Goal: Task Accomplishment & Management: Use online tool/utility

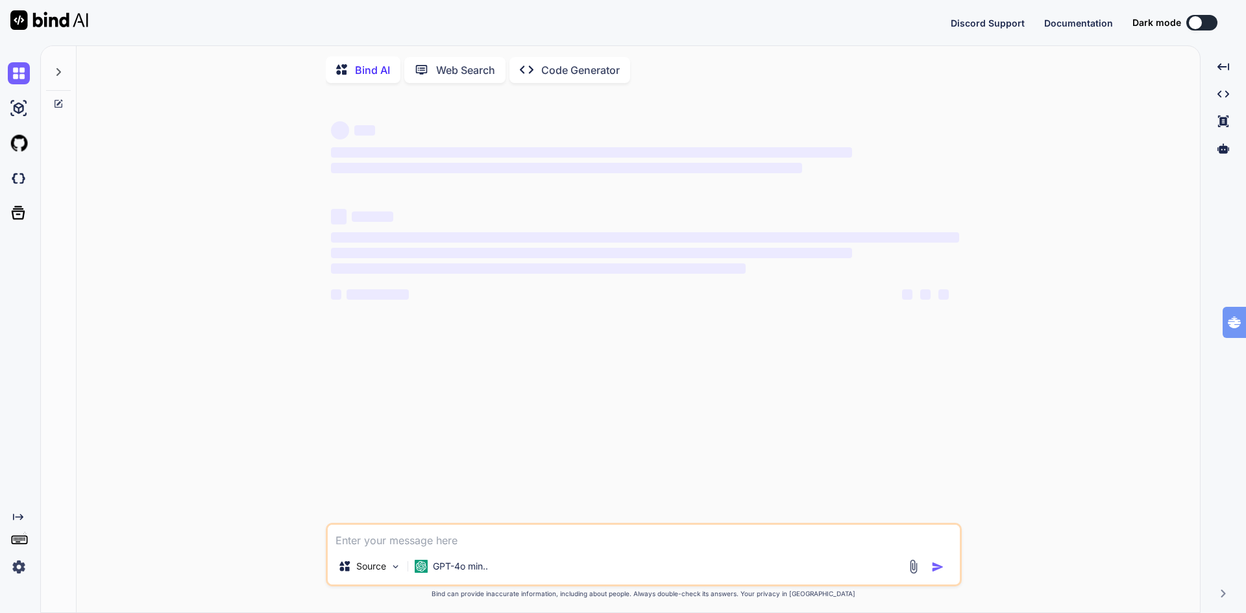
type textarea "x"
click at [19, 182] on img at bounding box center [19, 178] width 22 height 22
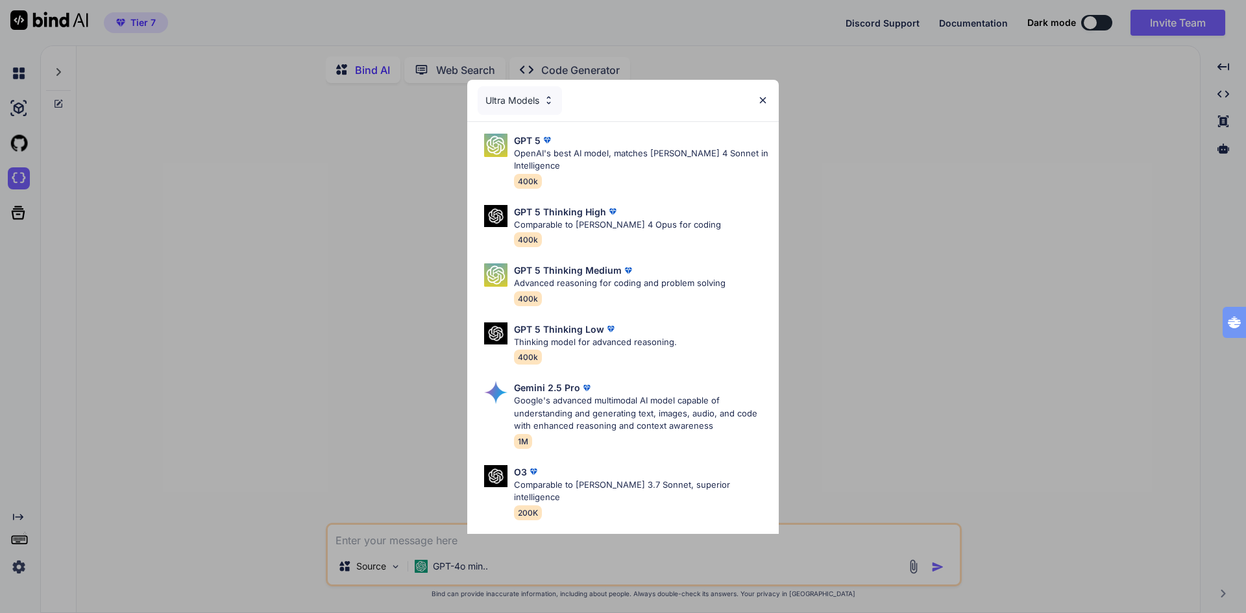
click at [760, 97] on img at bounding box center [762, 100] width 11 height 11
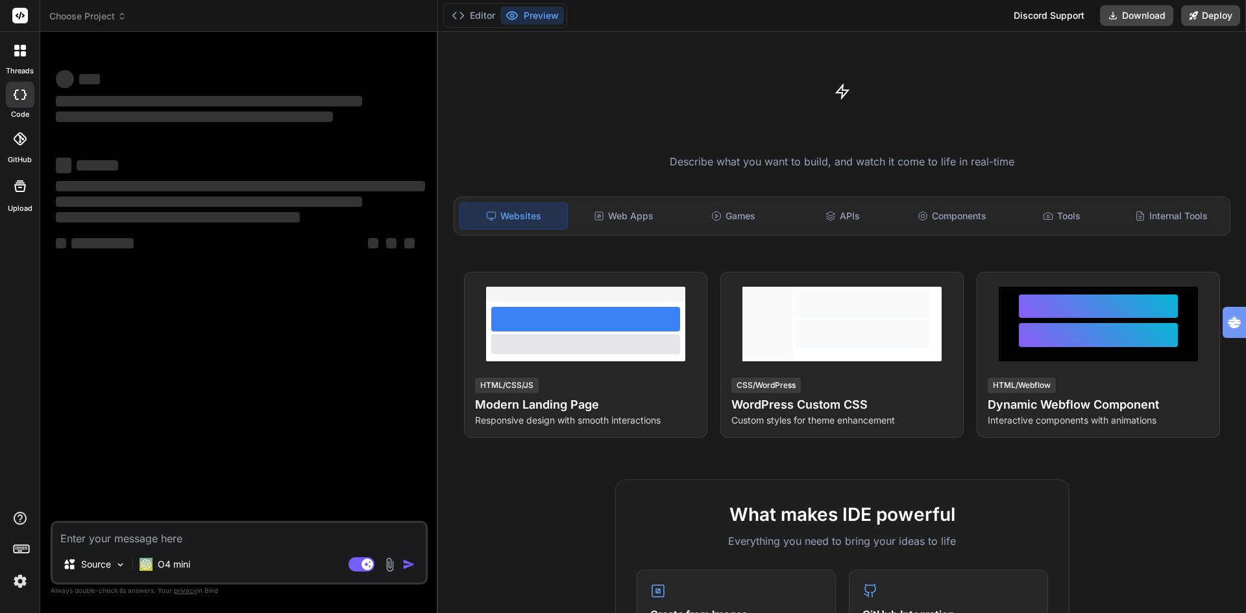
click at [174, 540] on textarea at bounding box center [239, 534] width 373 height 23
type textarea "x"
type textarea "m"
type textarea "x"
type textarea "ma"
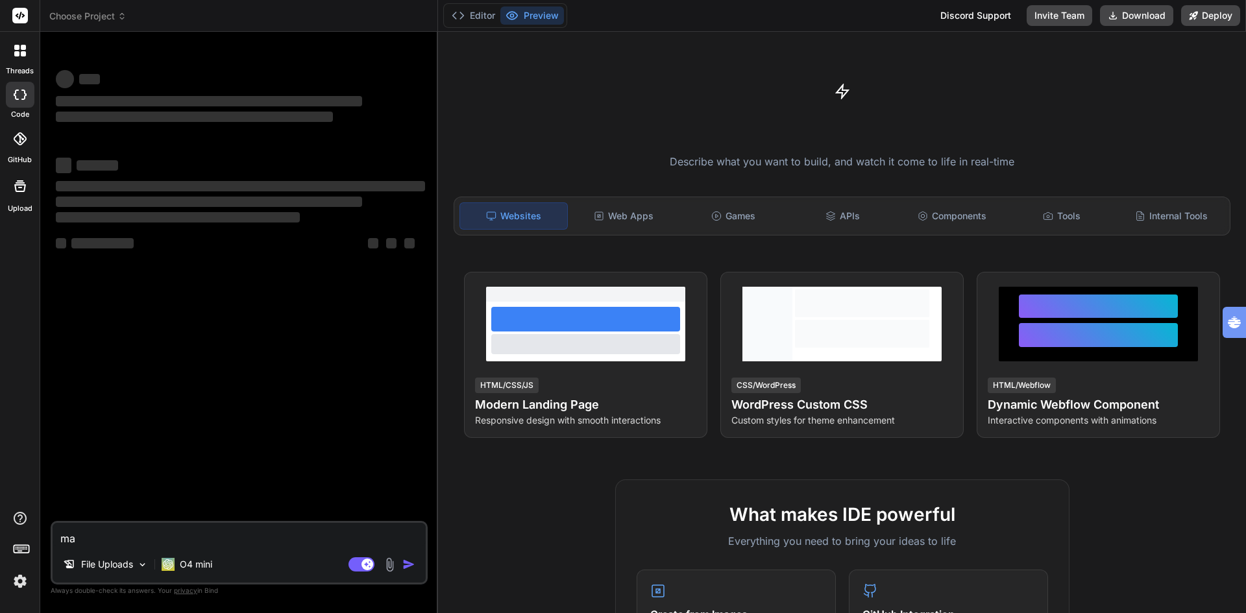
type textarea "x"
type textarea "maa"
type textarea "x"
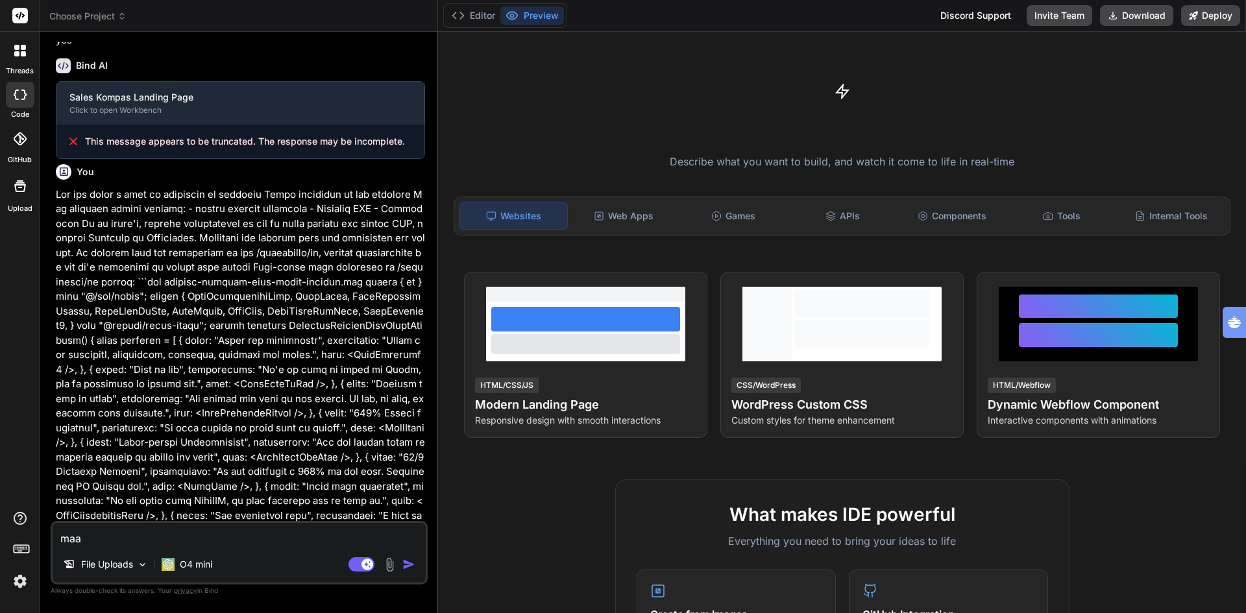
type textarea "maak"
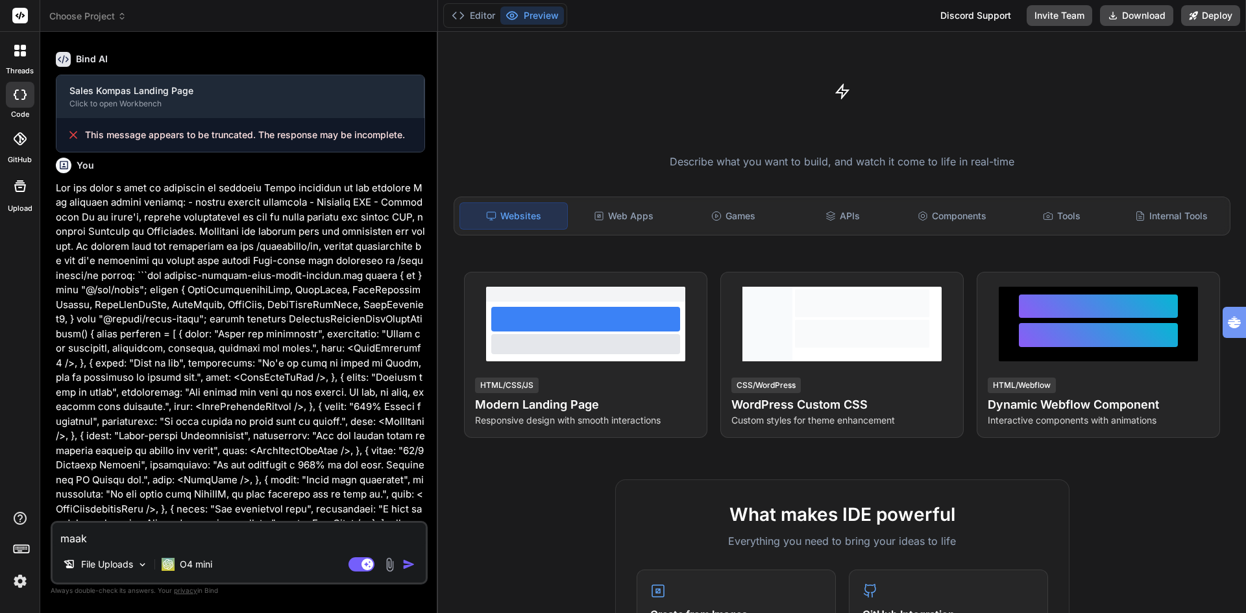
type textarea "x"
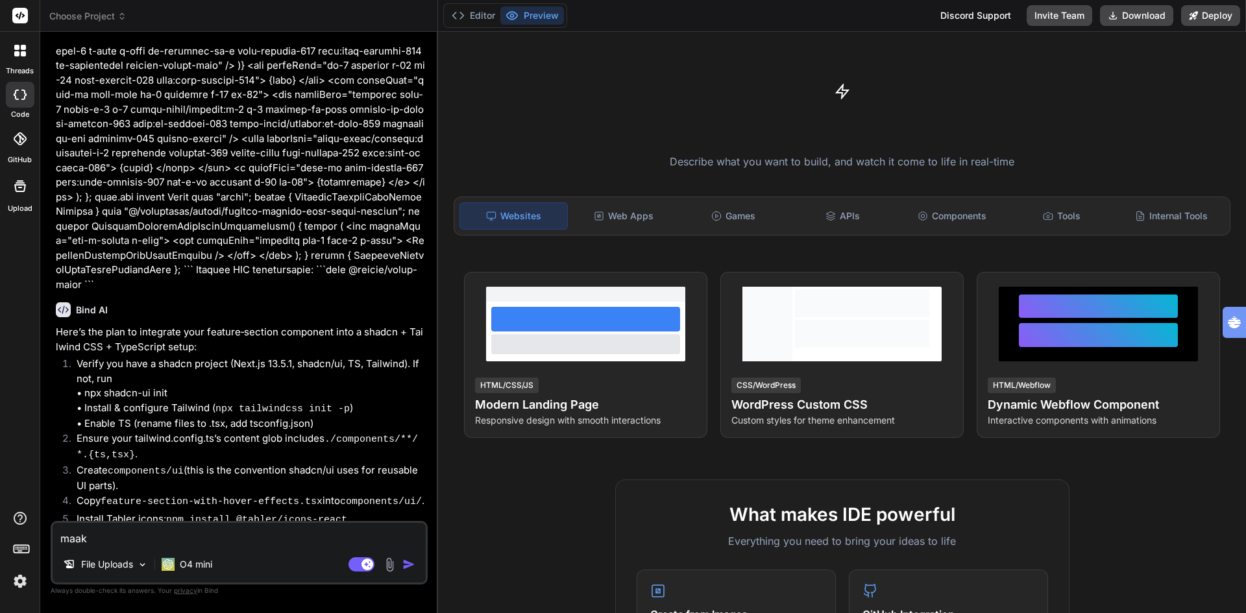
scroll to position [1678, 0]
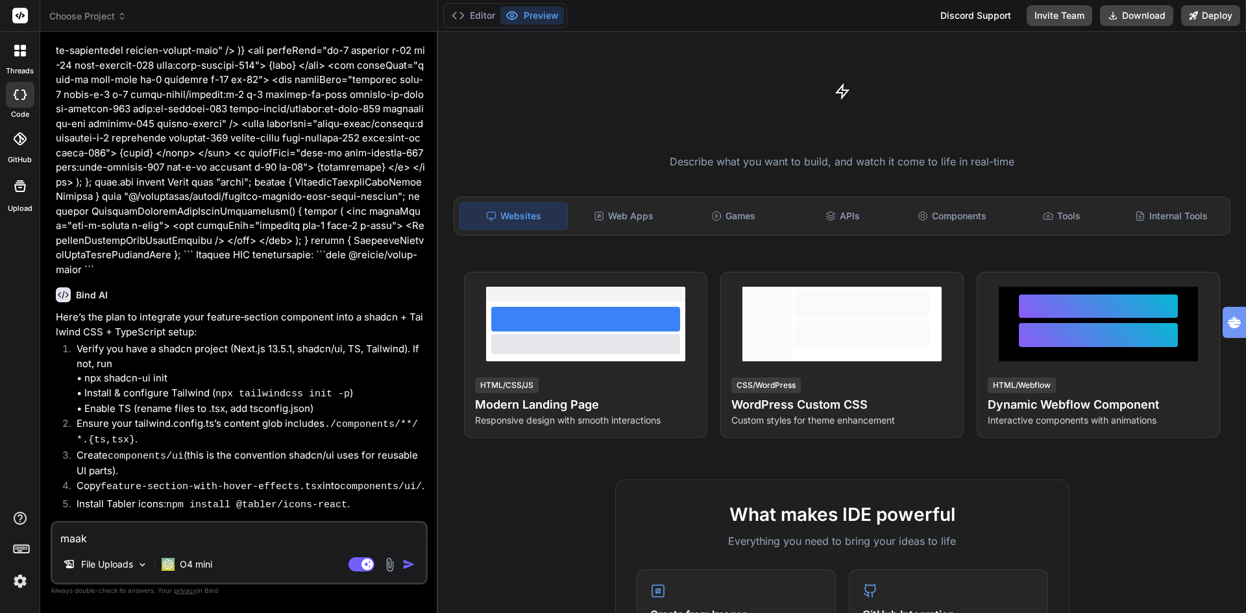
type textarea "maak"
type textarea "x"
type textarea "maak d"
type textarea "x"
type textarea "maak de"
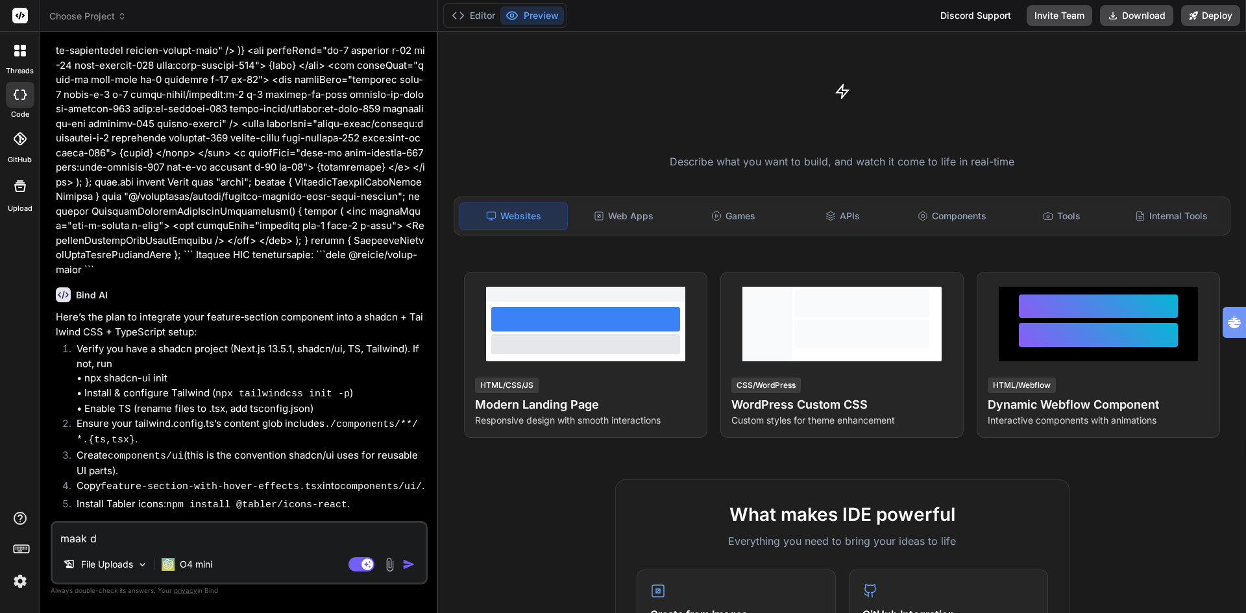
type textarea "x"
type textarea "maak dez"
type textarea "x"
type textarea "maak deze"
type textarea "x"
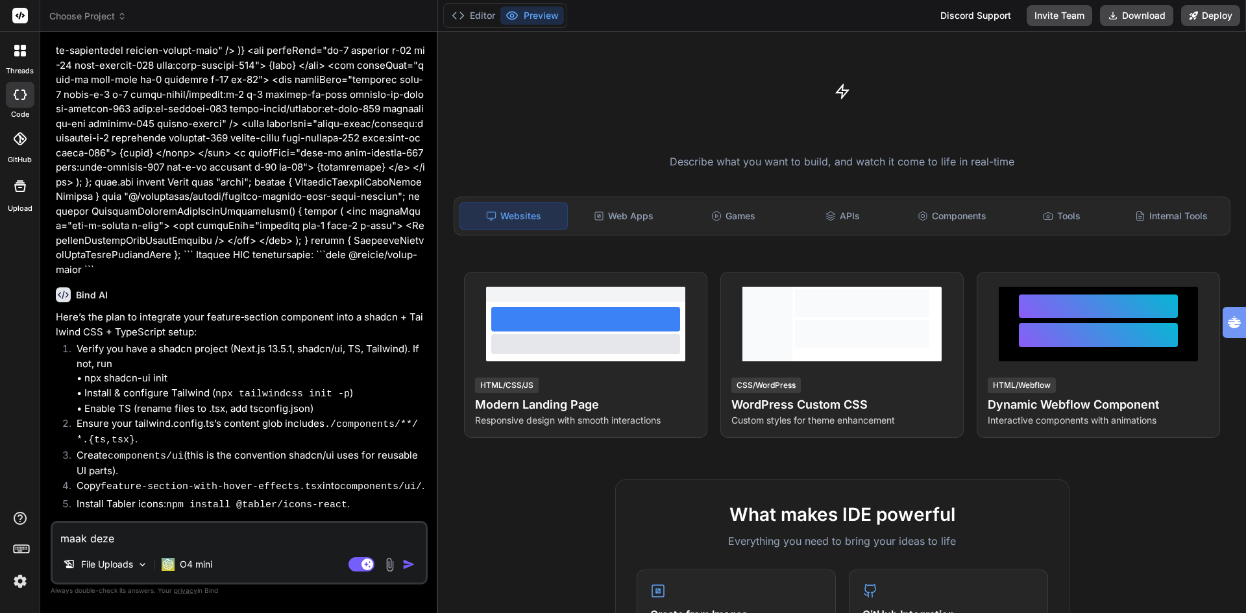
type textarea "maak deze"
type textarea "x"
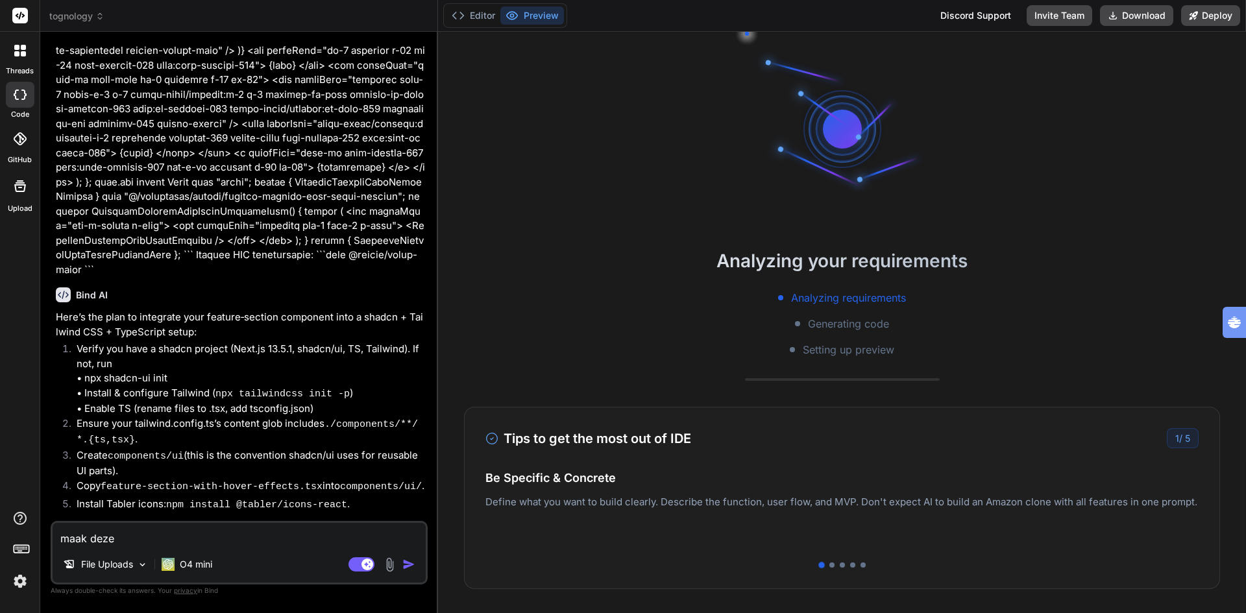
type textarea "maak deze w"
type textarea "x"
type textarea "maak deze we"
type textarea "x"
type textarea "maak deze w"
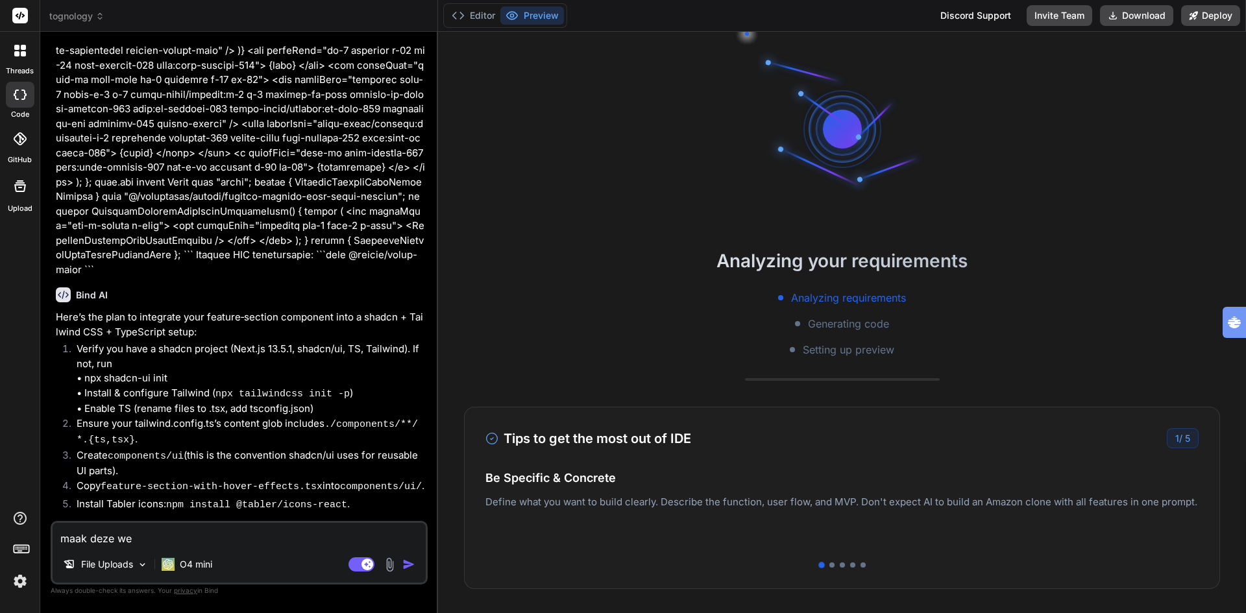
type textarea "x"
type textarea "maak deze"
type textarea "x"
type textarea "maak deze l"
type textarea "x"
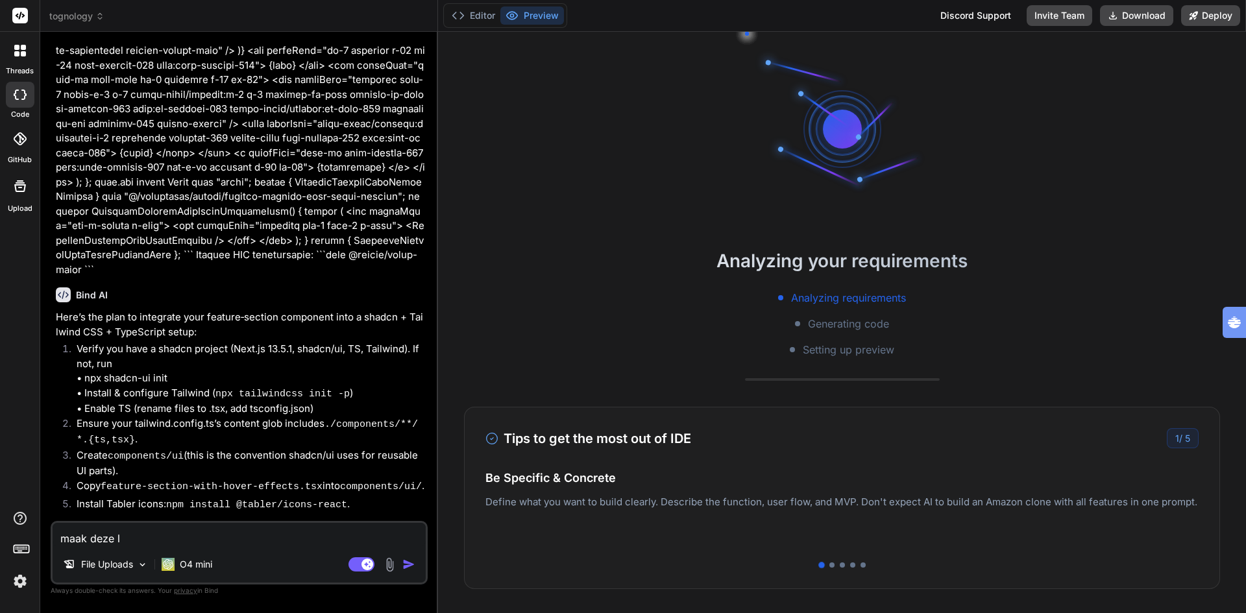
type textarea "maak deze la"
type textarea "x"
type textarea "maak deze lad"
type textarea "x"
type textarea "maak deze ladn"
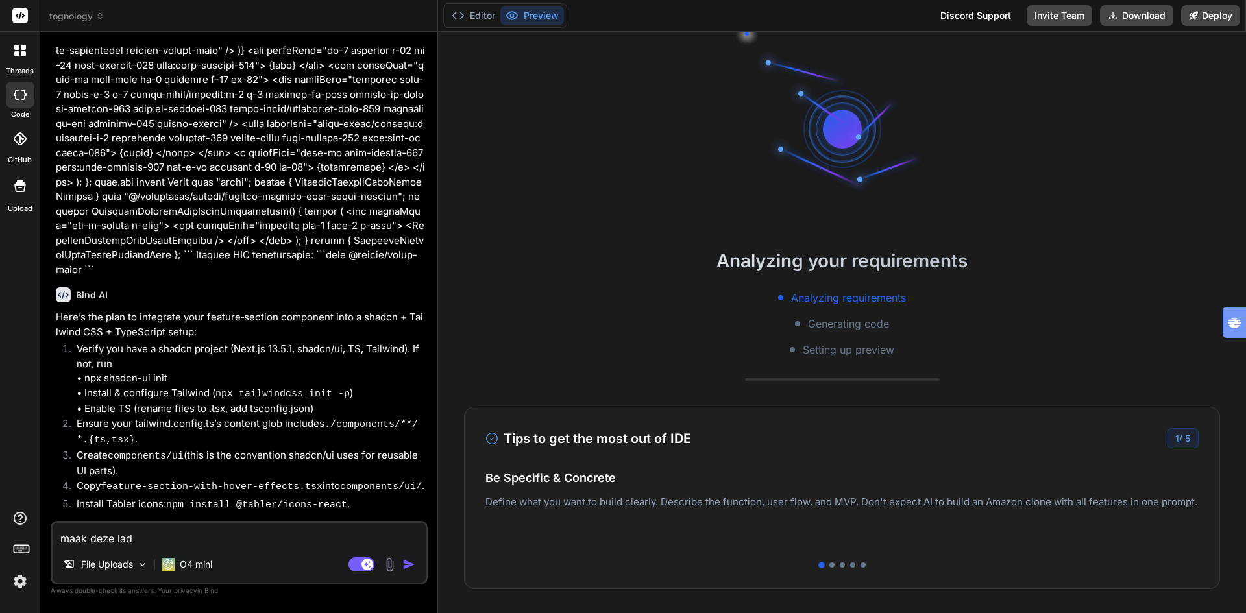
type textarea "x"
type textarea "maak deze lad"
type textarea "x"
type textarea "maak deze la"
type textarea "x"
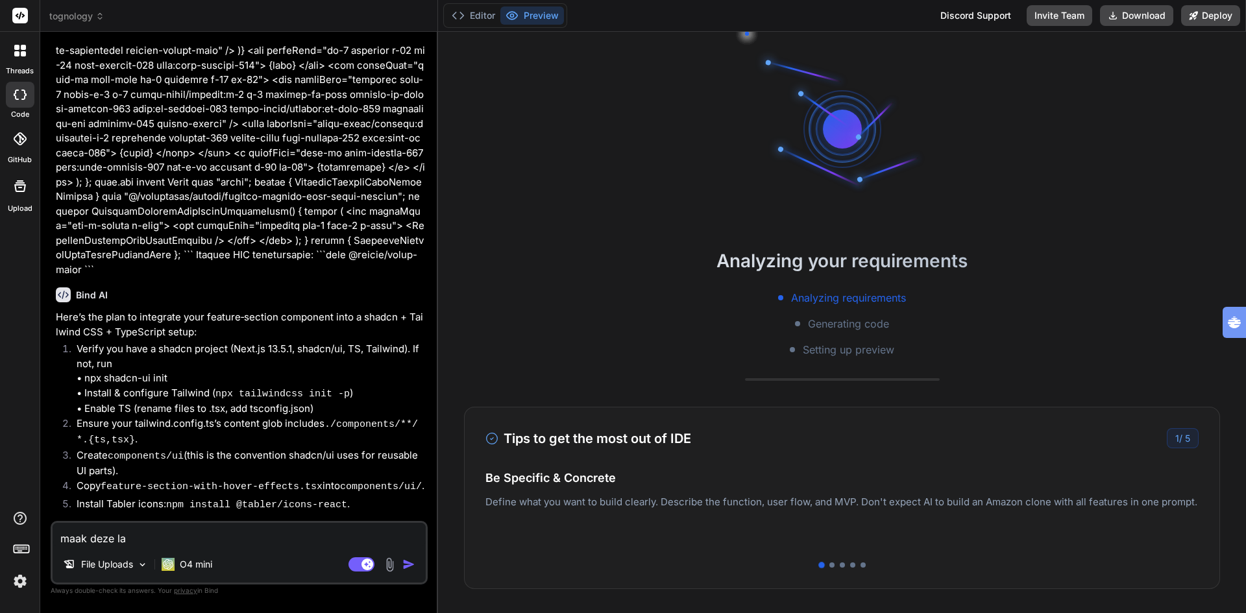
type textarea "maak deze lan"
type textarea "x"
type textarea "maak deze land"
type textarea "x"
type textarea "maak deze landi"
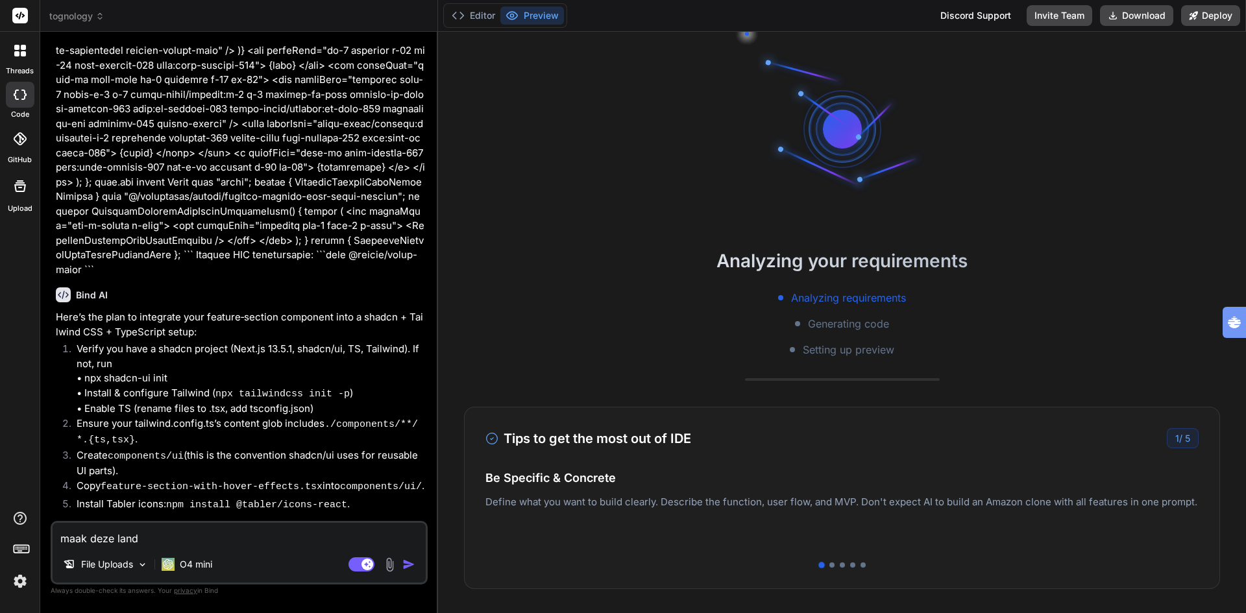
type textarea "x"
type textarea "maak deze landin"
type textarea "x"
type textarea "maak deze landing"
type textarea "x"
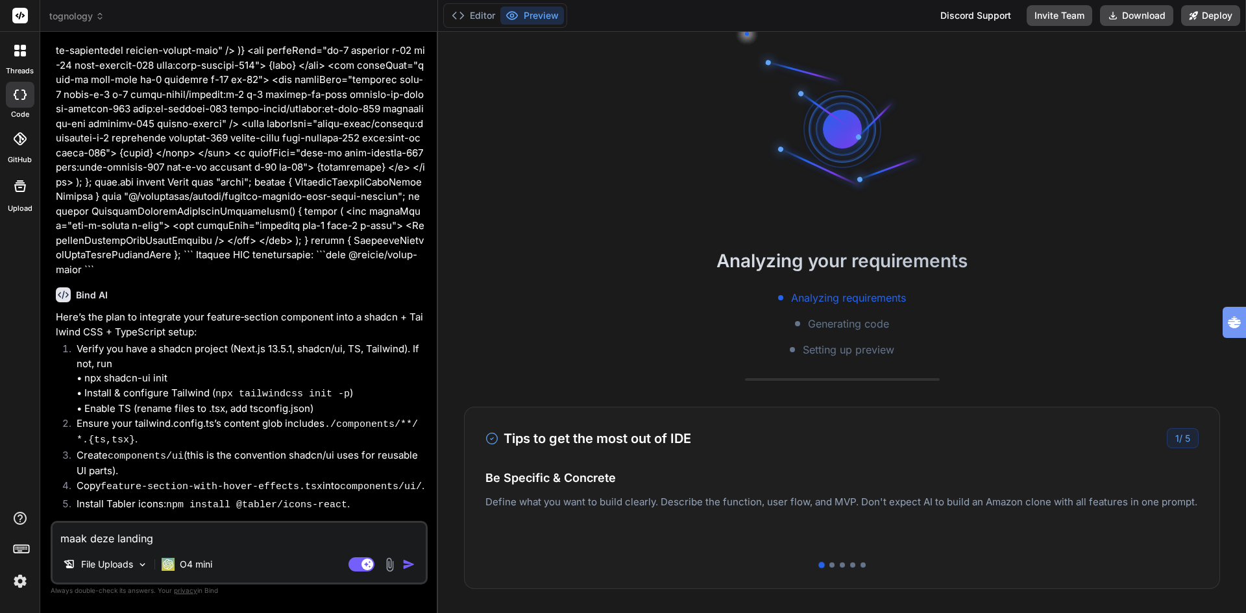
type textarea "maak deze landings"
type textarea "x"
type textarea "maak deze landingsp"
type textarea "x"
type textarea "maak deze landingspa"
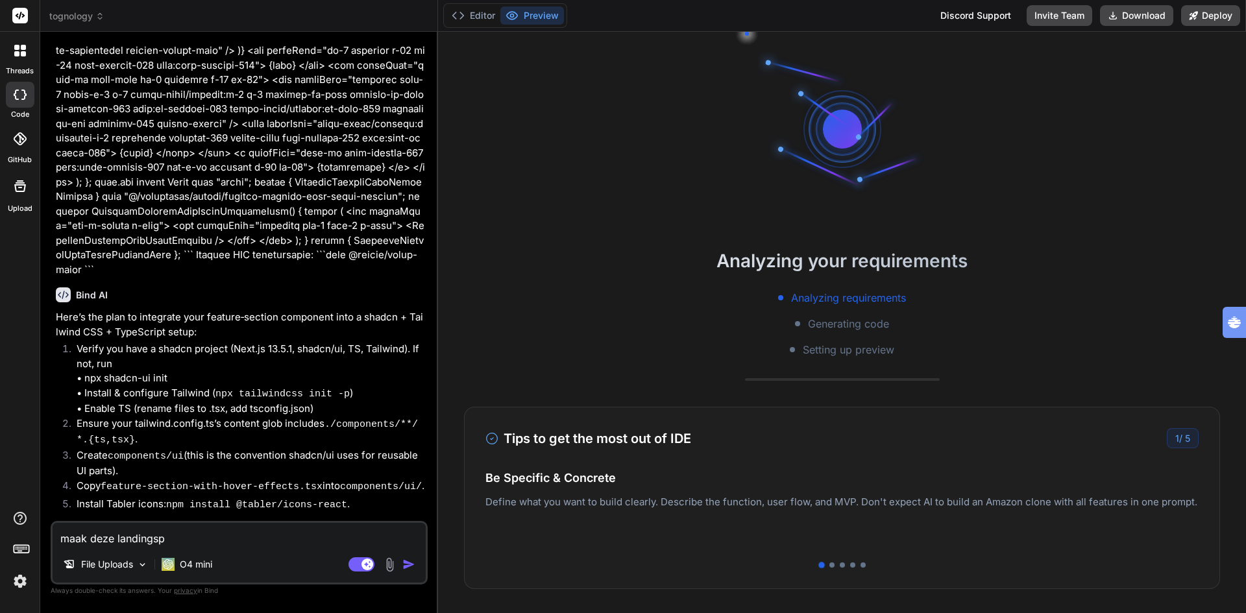
type textarea "x"
type textarea "maak deze landingspag"
type textarea "x"
type textarea "maak deze landingspagi"
type textarea "x"
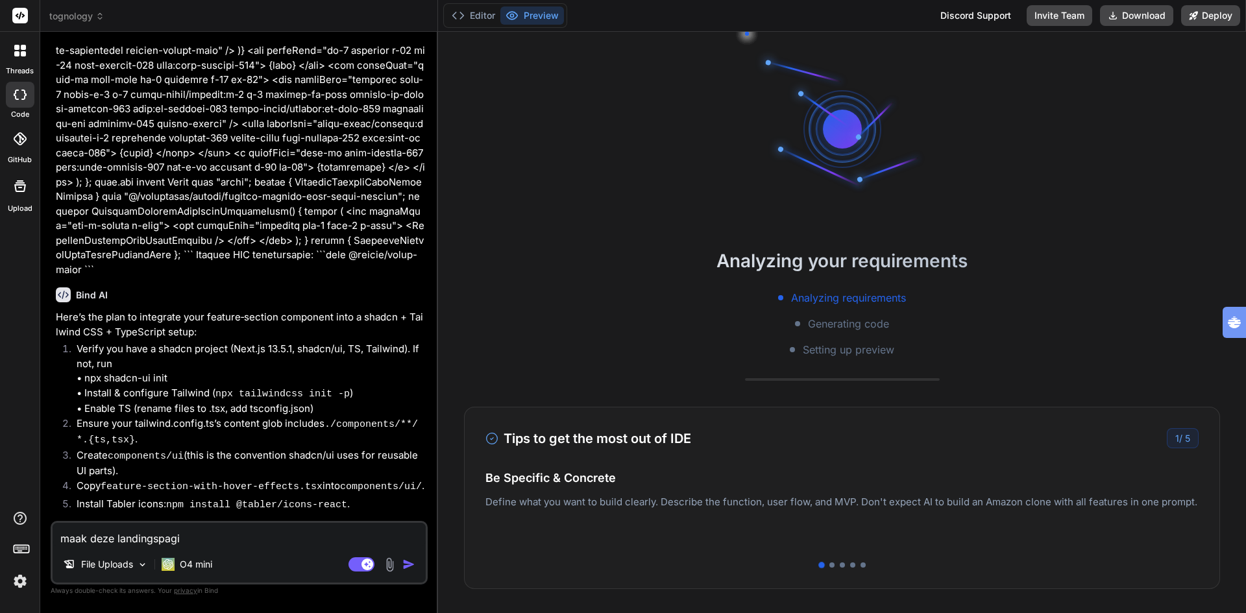
type textarea "maak deze landingspagin"
type textarea "x"
type textarea "maak deze landingspagina"
type textarea "x"
type textarea "maak deze landingspagina"
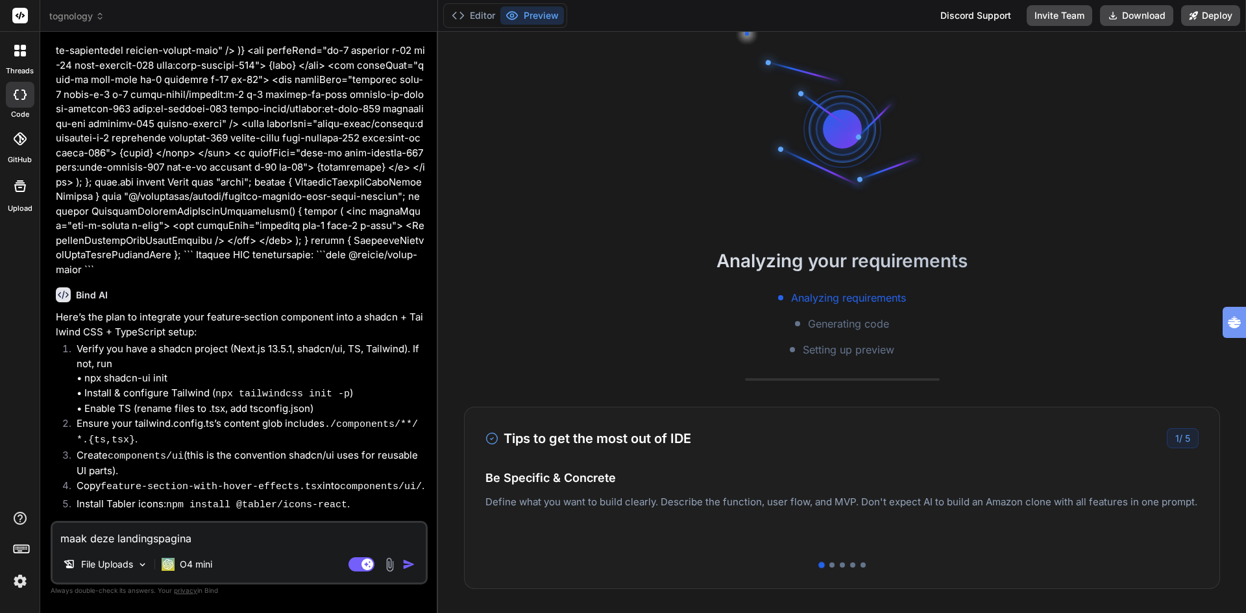
type textarea "x"
type textarea "maak deze landingspagina m"
type textarea "x"
type textarea "maak deze landingspagina me"
type textarea "x"
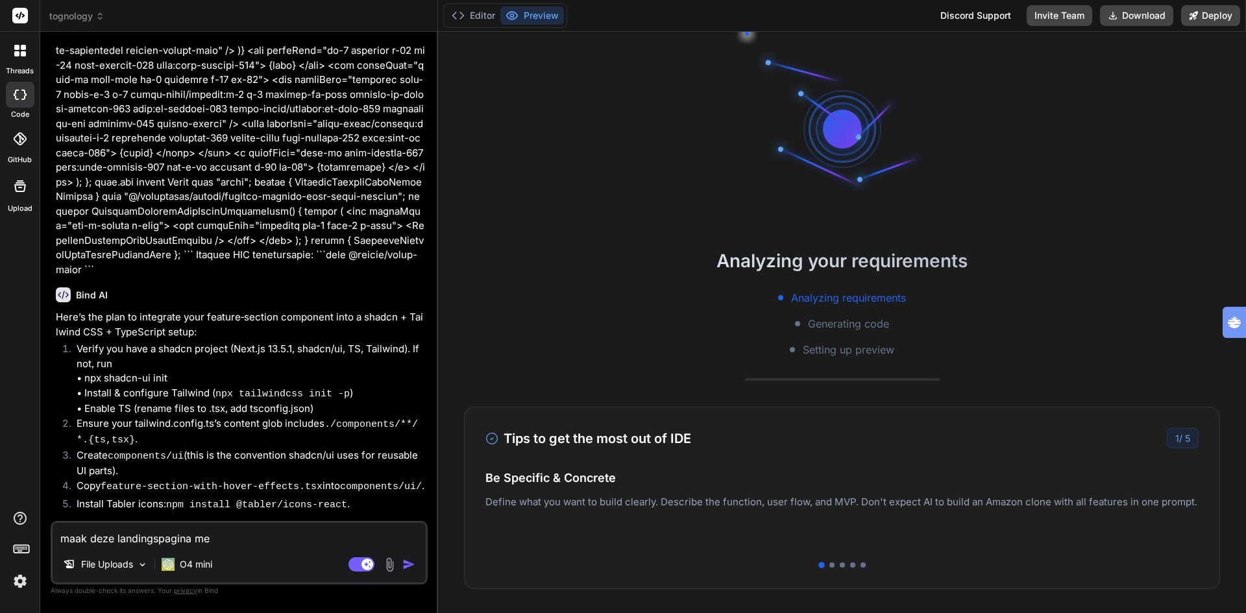
type textarea "maak deze landingspagina met"
type textarea "x"
type textarea "maak deze landingspagina met"
type textarea "x"
type textarea "maak deze landingspagina met u"
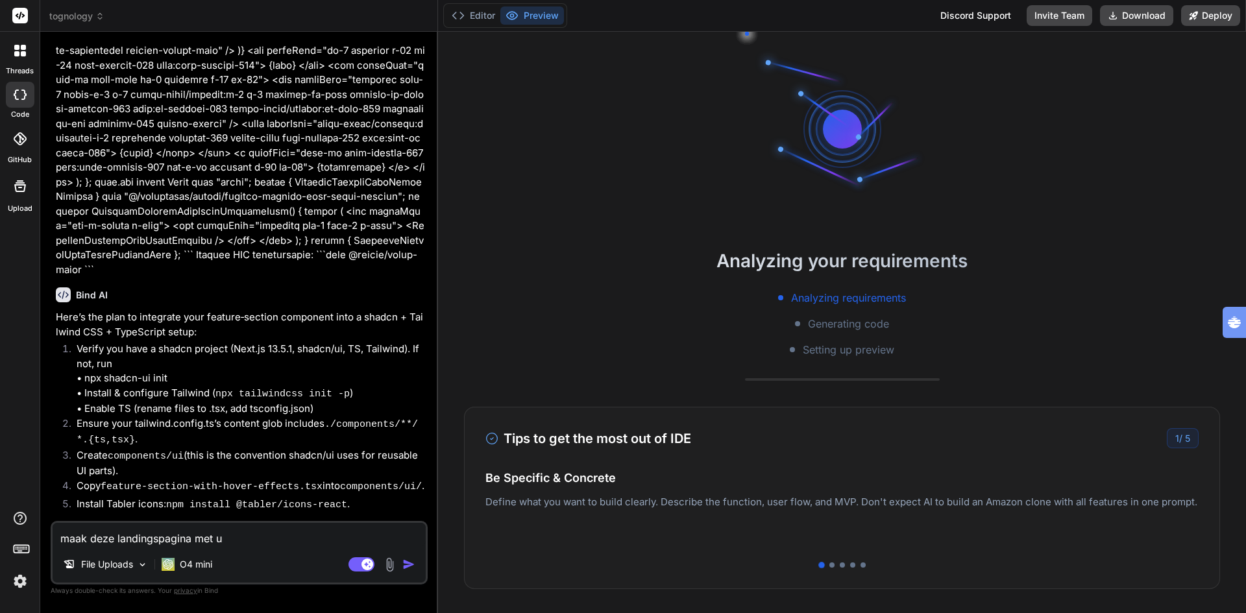
type textarea "x"
type textarea "maak deze landingspagina met un"
type textarea "x"
type textarea "maak deze landingspagina met uns"
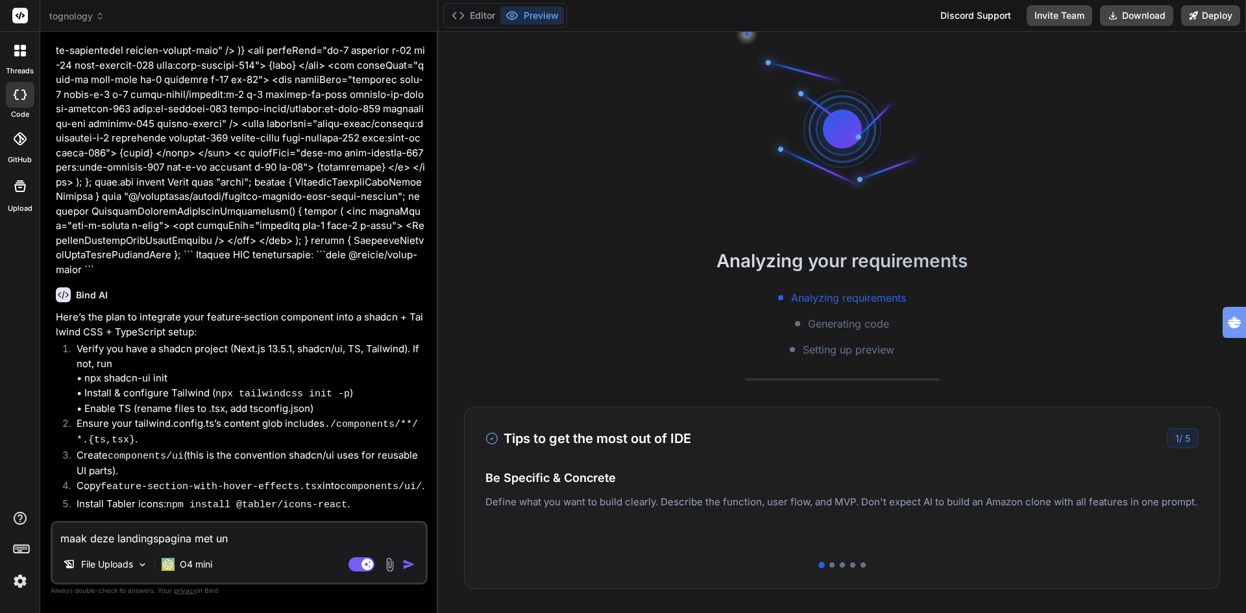
type textarea "x"
type textarea "maak deze landingspagina met unsp"
type textarea "x"
type textarea "maak deze landingspagina met unspl"
type textarea "x"
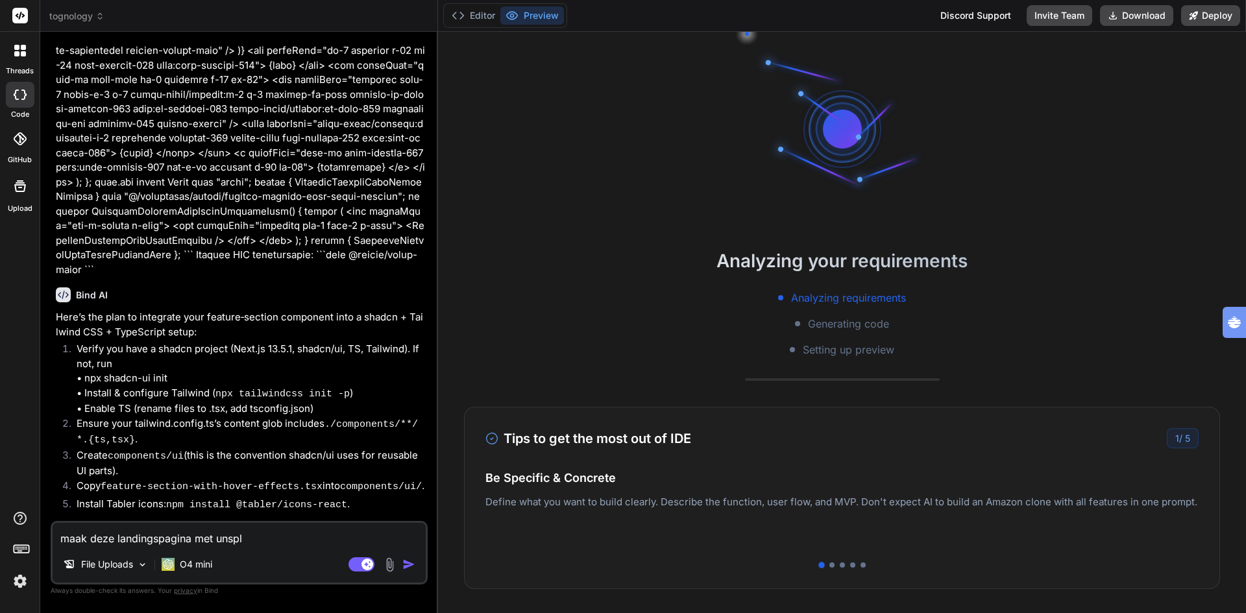
type textarea "maak deze landingspagina met unspla"
type textarea "x"
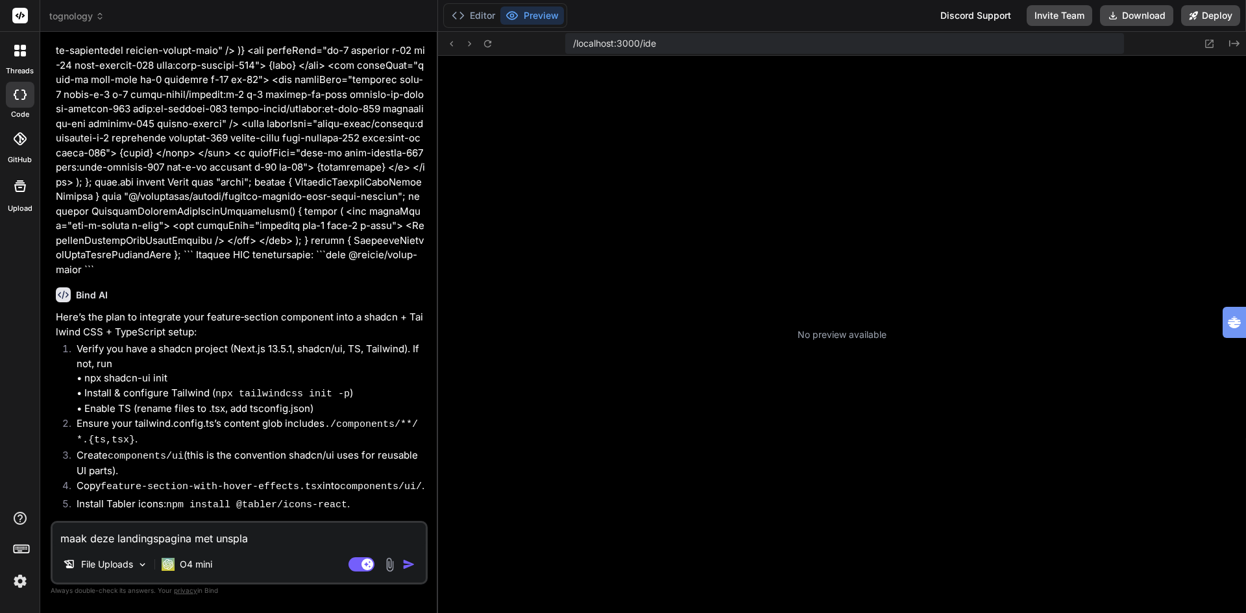
scroll to position [74, 0]
type textarea "maak deze landingspagina met unsplas"
type textarea "x"
type textarea "maak deze landingspagina met unsplash"
type textarea "x"
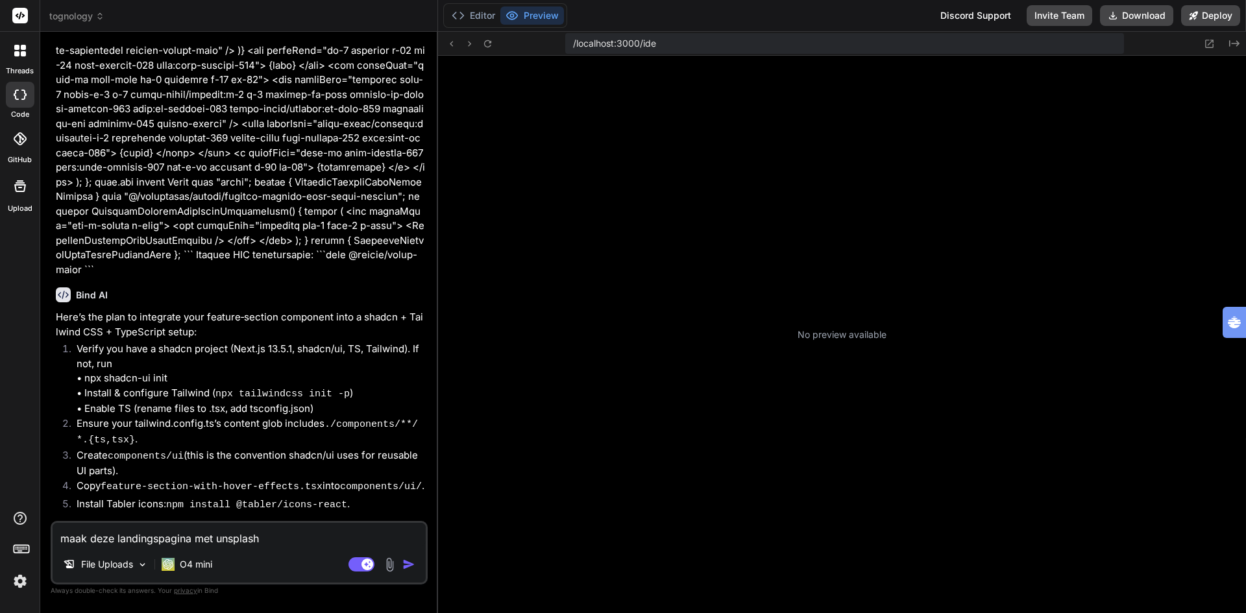
type textarea "maak deze landingspagina met unsplash"
type textarea "x"
type textarea "maak deze landingspagina met unsplash g"
type textarea "x"
type textarea "maak deze landingspagina met unsplash gf"
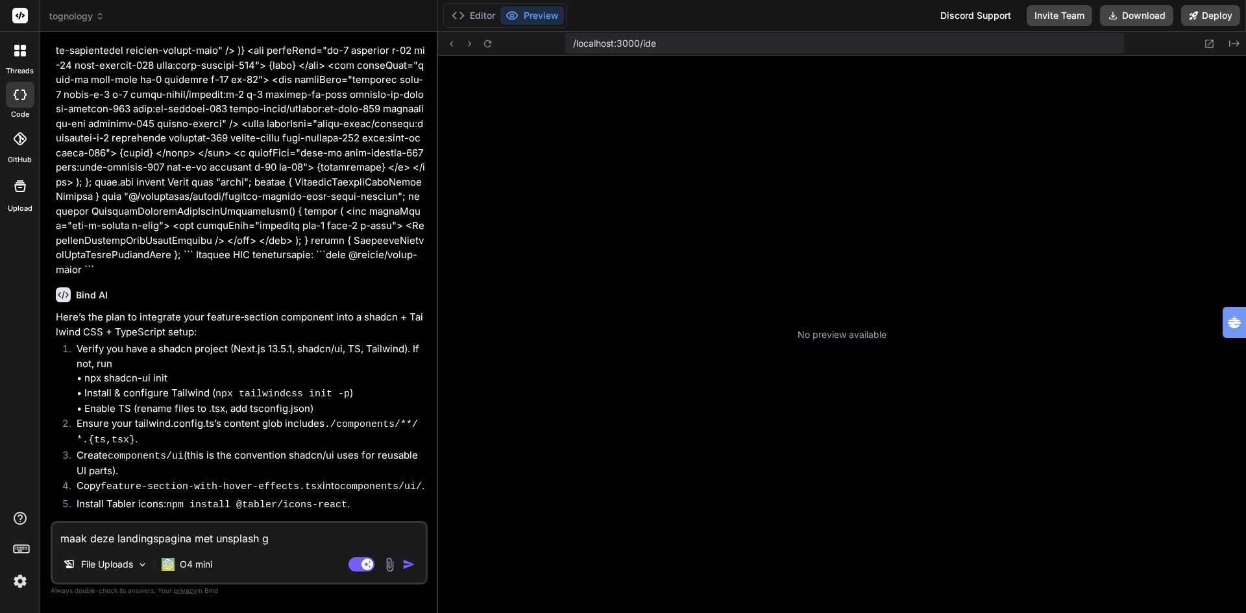
type textarea "x"
type textarea "maak deze landingspagina met unsplash g"
type textarea "x"
type textarea "maak deze landingspagina met unsplash"
type textarea "x"
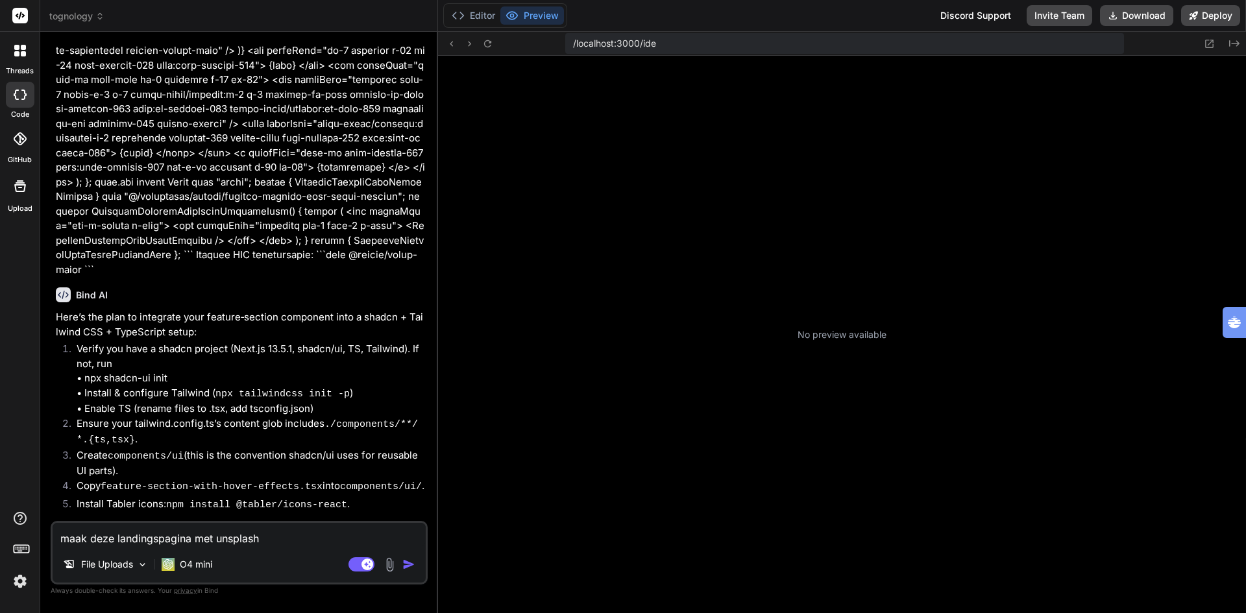
type textarea "maak deze landingspagina met unsplash f"
type textarea "x"
type textarea "maak deze landingspagina met unsplash fo"
type textarea "x"
type textarea "maak deze landingspagina met unsplash fot"
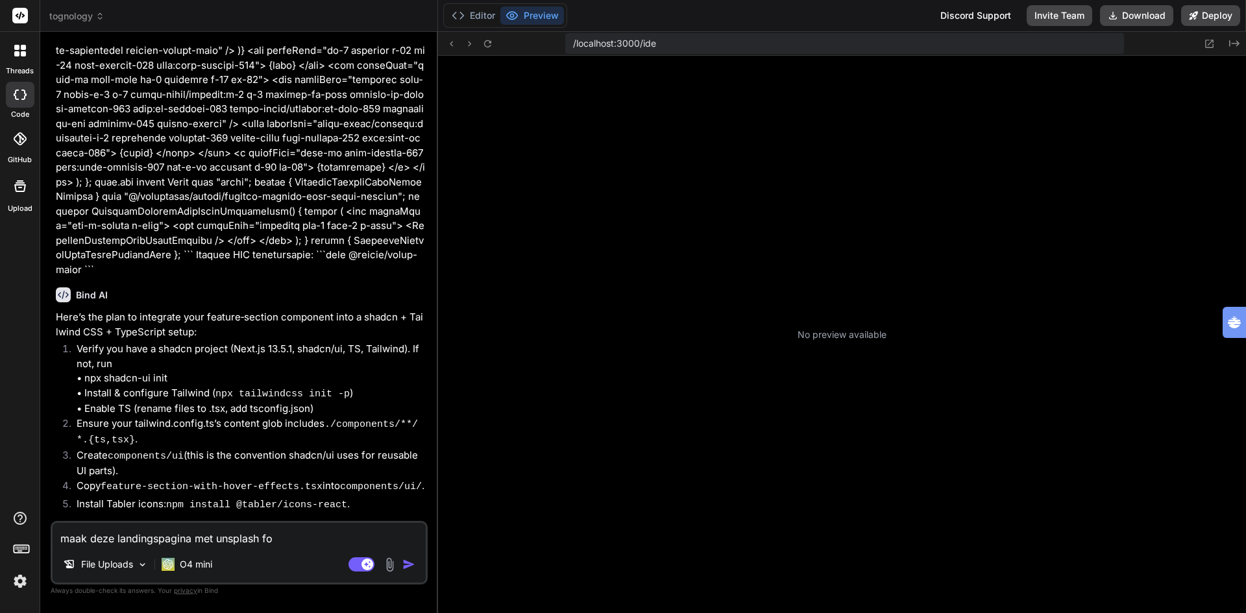
type textarea "x"
type textarea "maak deze landingspagina met unsplash foto"
type textarea "x"
type textarea "maak deze landingspagina met unsplash foto's"
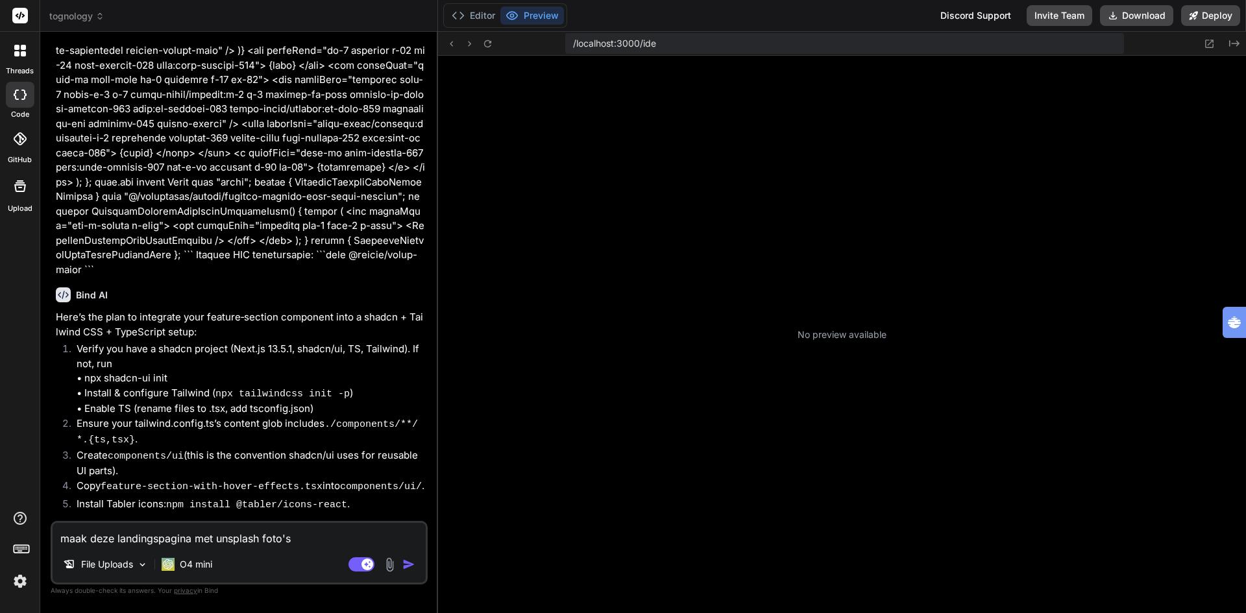
type textarea "x"
type textarea "maak deze landingspagina met unsplash foto's:"
type textarea "x"
type textarea "maak deze landingspagina met unsplash foto's:"
type textarea "x"
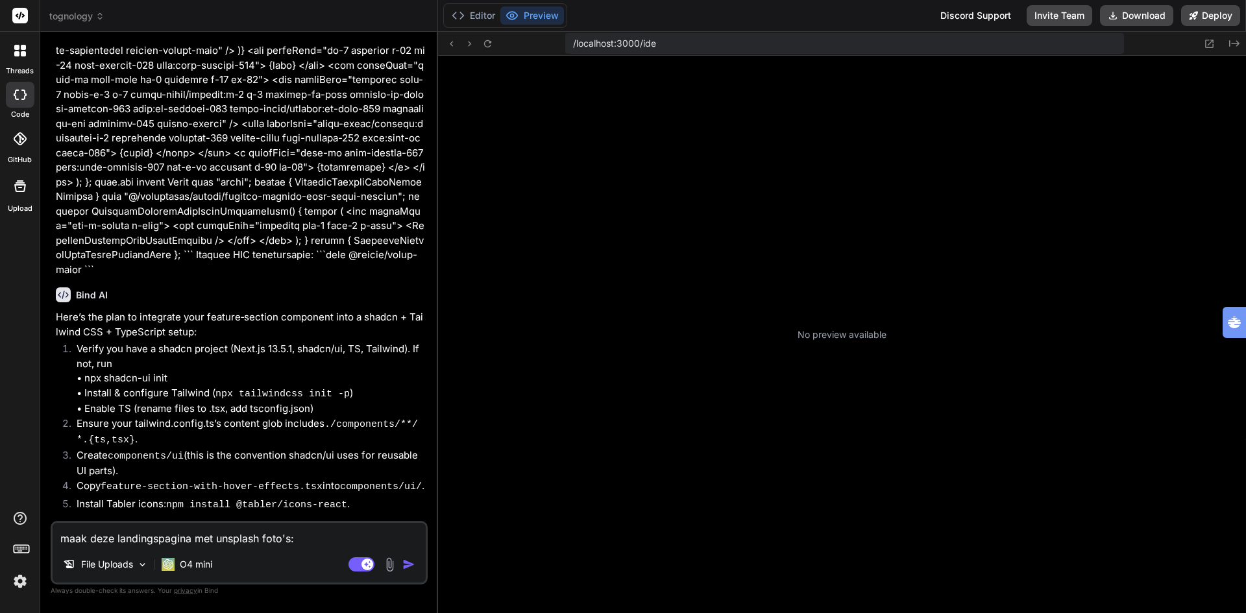
type textarea "maak deze landingspagina met unsplash foto's: import React from "react"; import…"
type textarea "x"
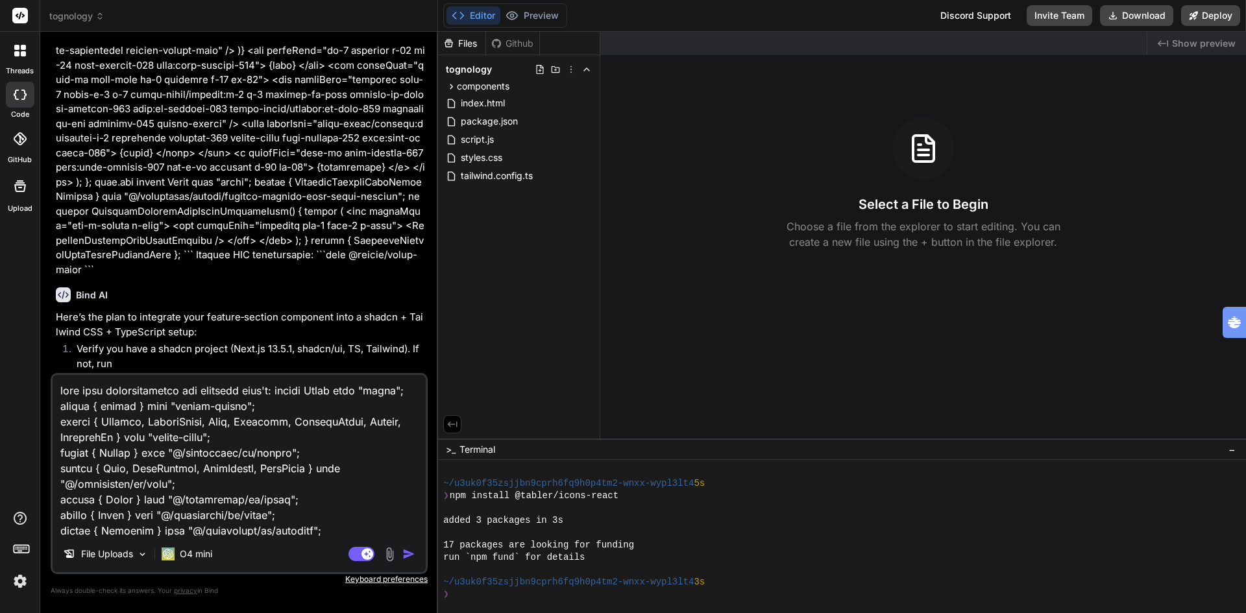
scroll to position [7616, 0]
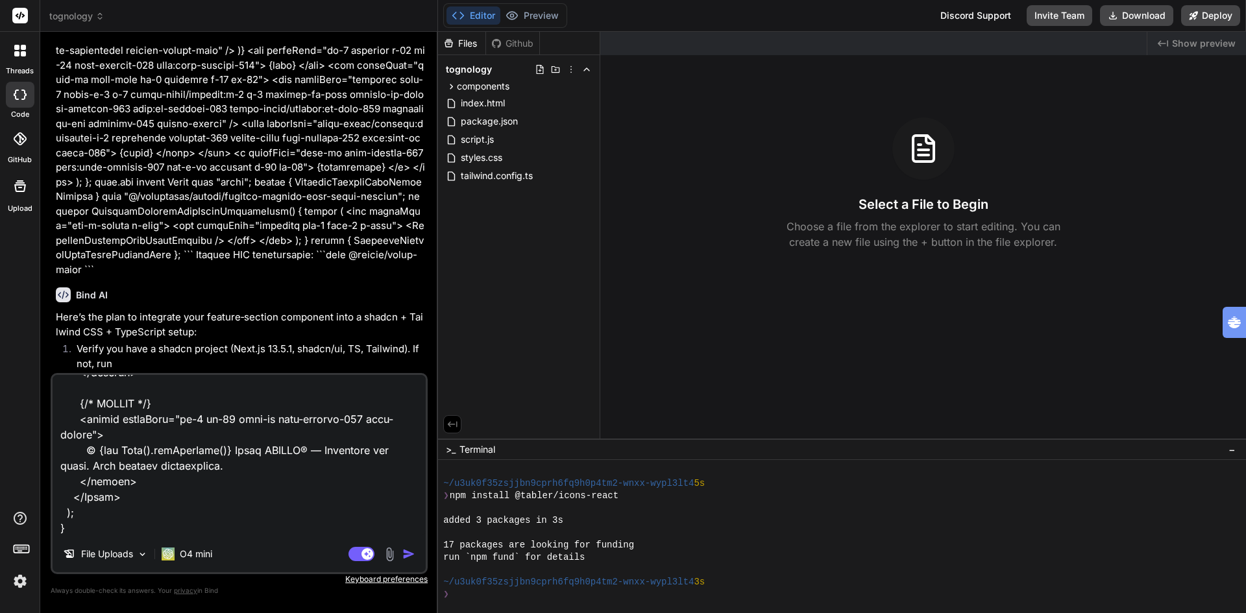
type textarea "maak deze landingspagina met unsplash foto's: import React from "react"; import…"
click at [409, 557] on img "button" at bounding box center [408, 554] width 13 height 13
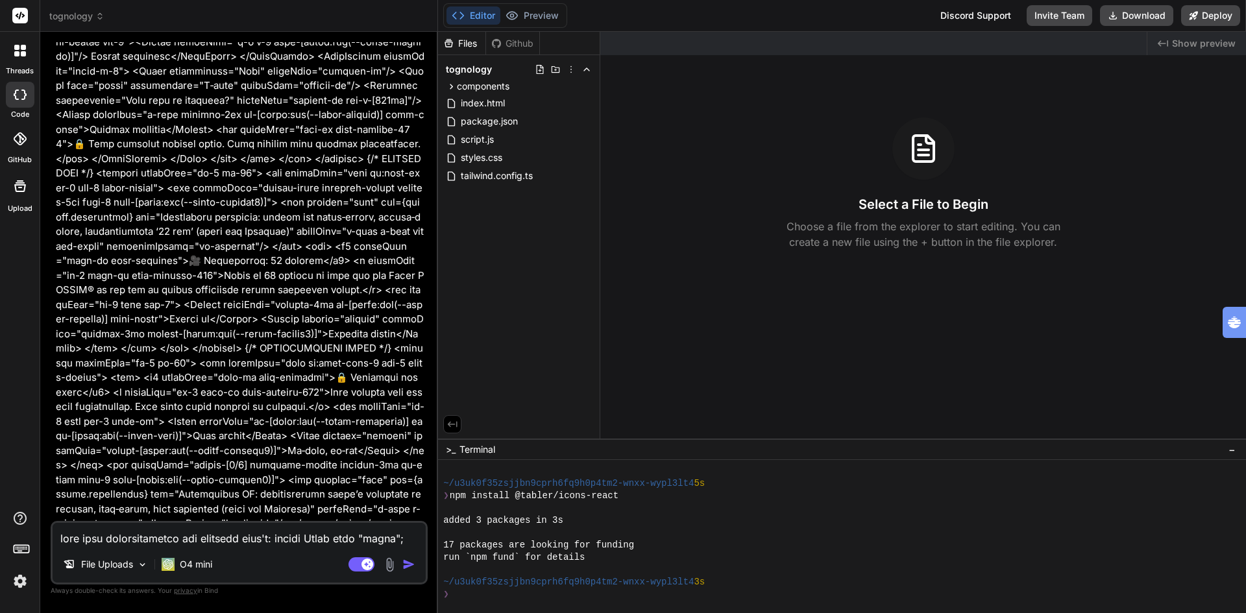
scroll to position [5367, 0]
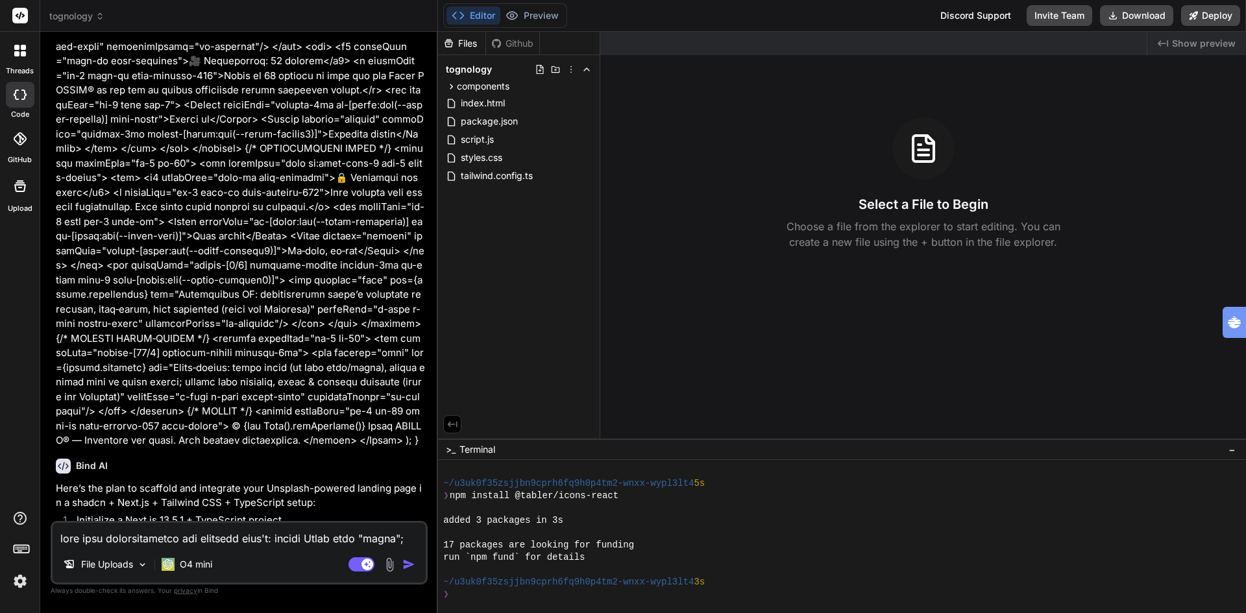
type textarea "x"
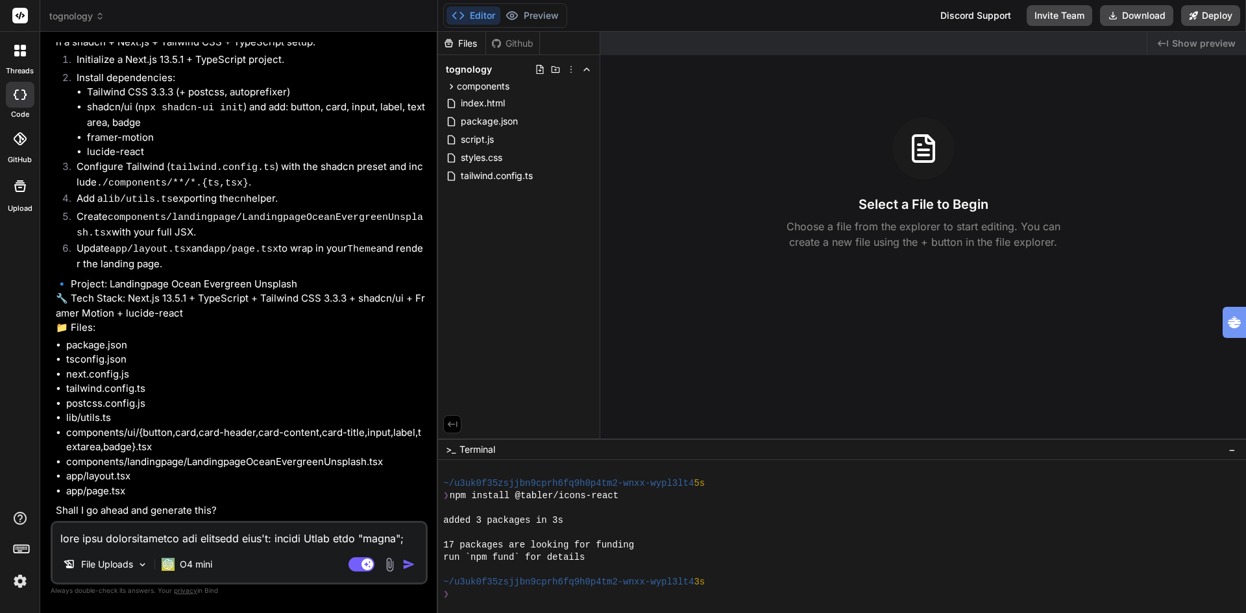
scroll to position [5830, 0]
click at [194, 539] on textarea at bounding box center [239, 534] width 373 height 23
type textarea "y"
type textarea "x"
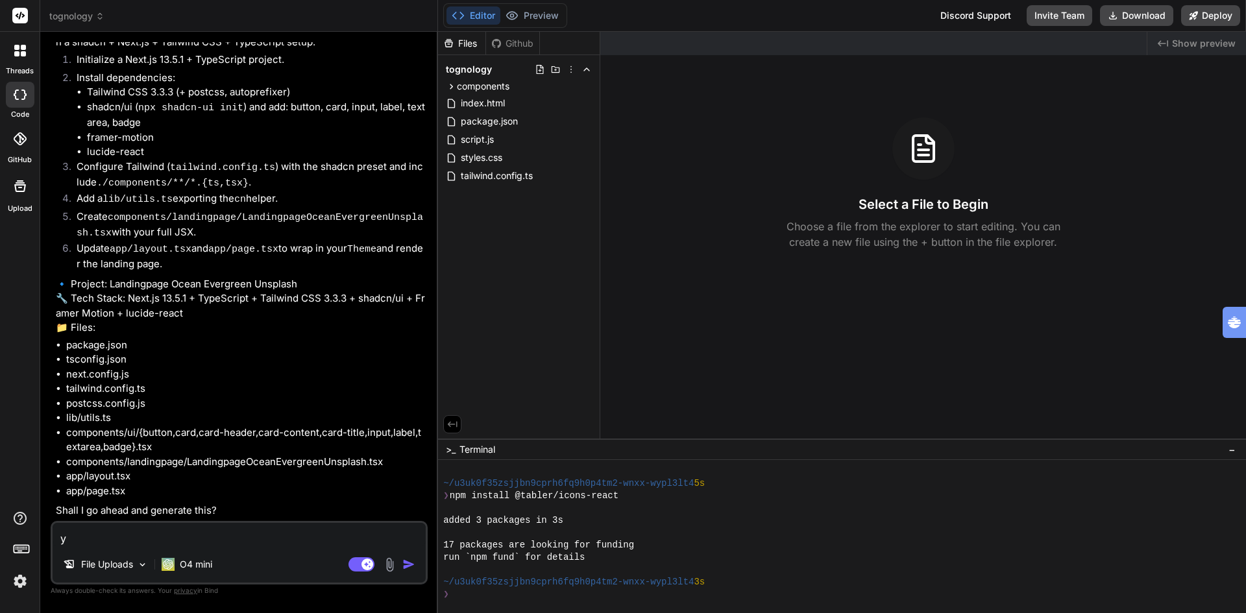
type textarea "ye"
type textarea "x"
type textarea "yes"
type textarea "x"
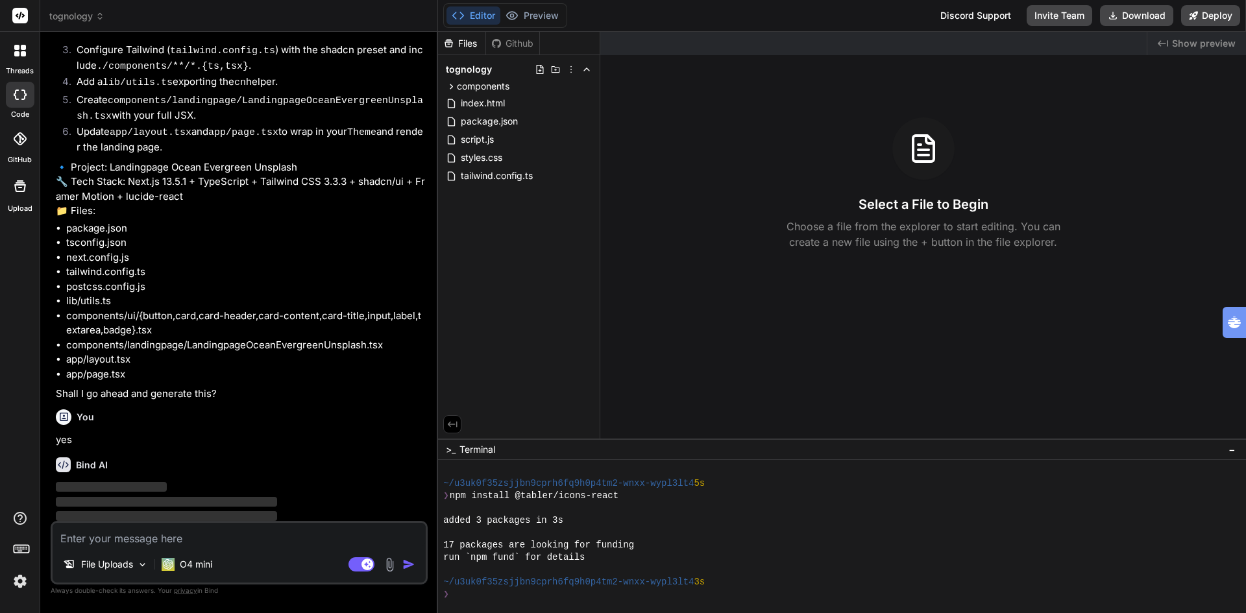
scroll to position [5964, 0]
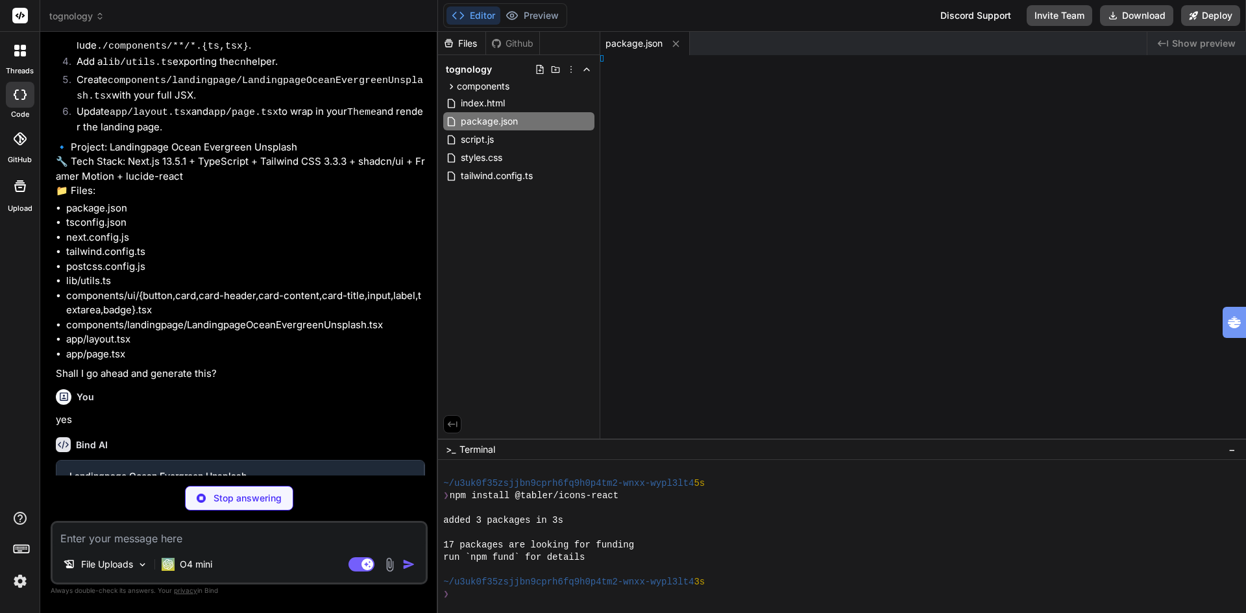
type textarea "x"
type textarea "/>"
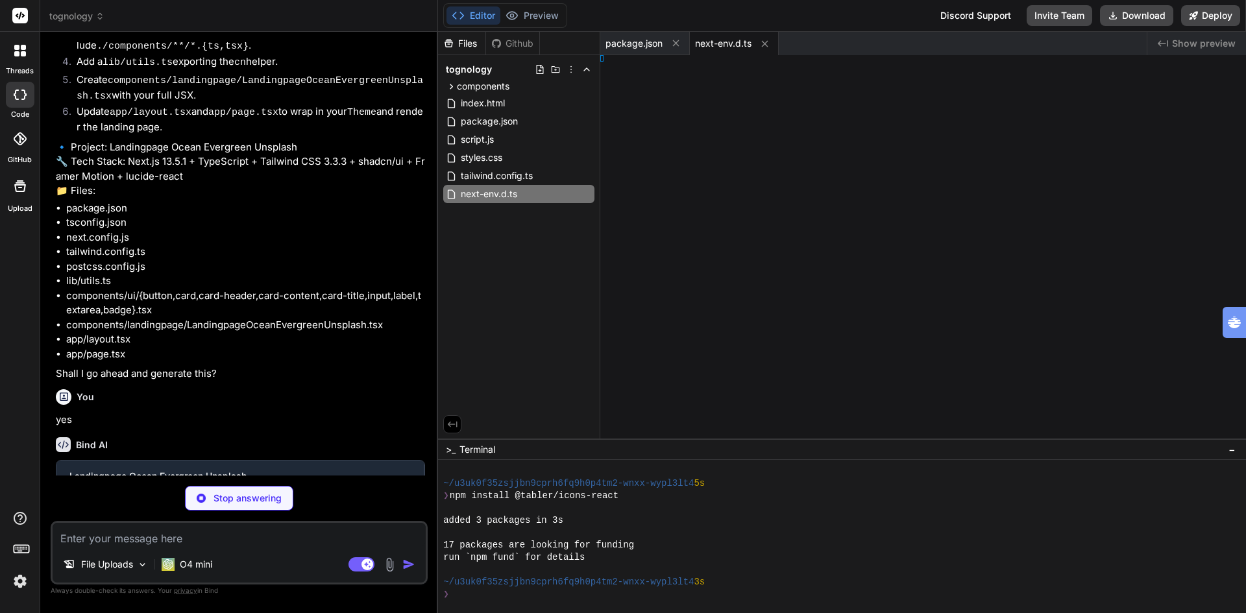
type textarea "x"
type textarea "}"
type textarea "x"
type textarea "ig;"
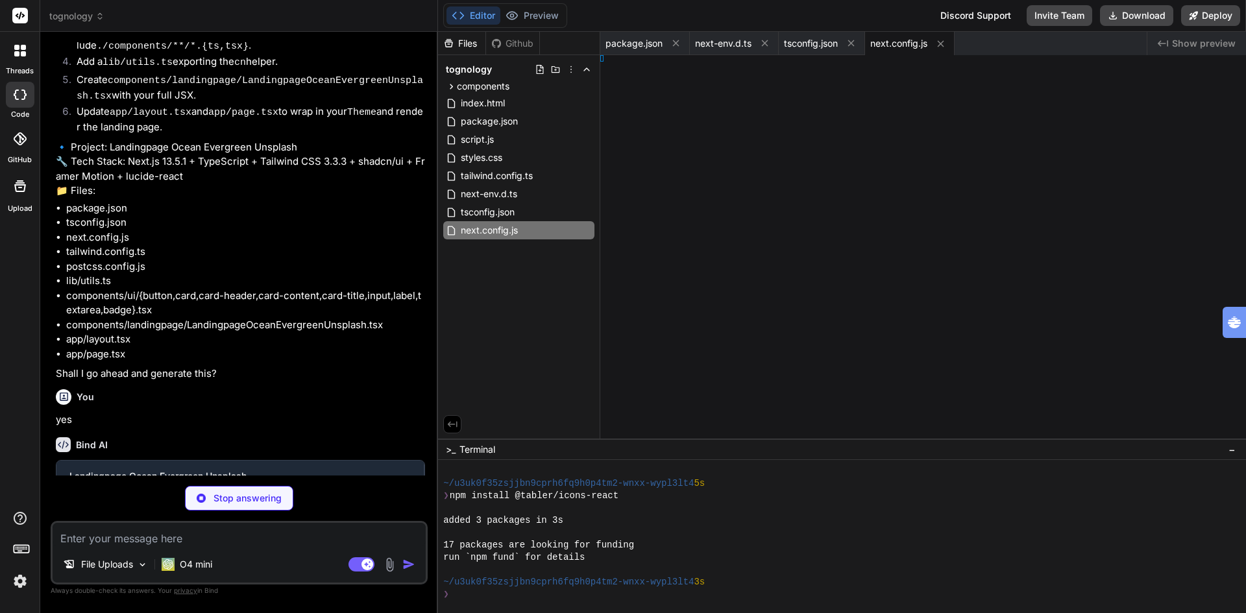
type textarea "x"
type textarea "onfig;"
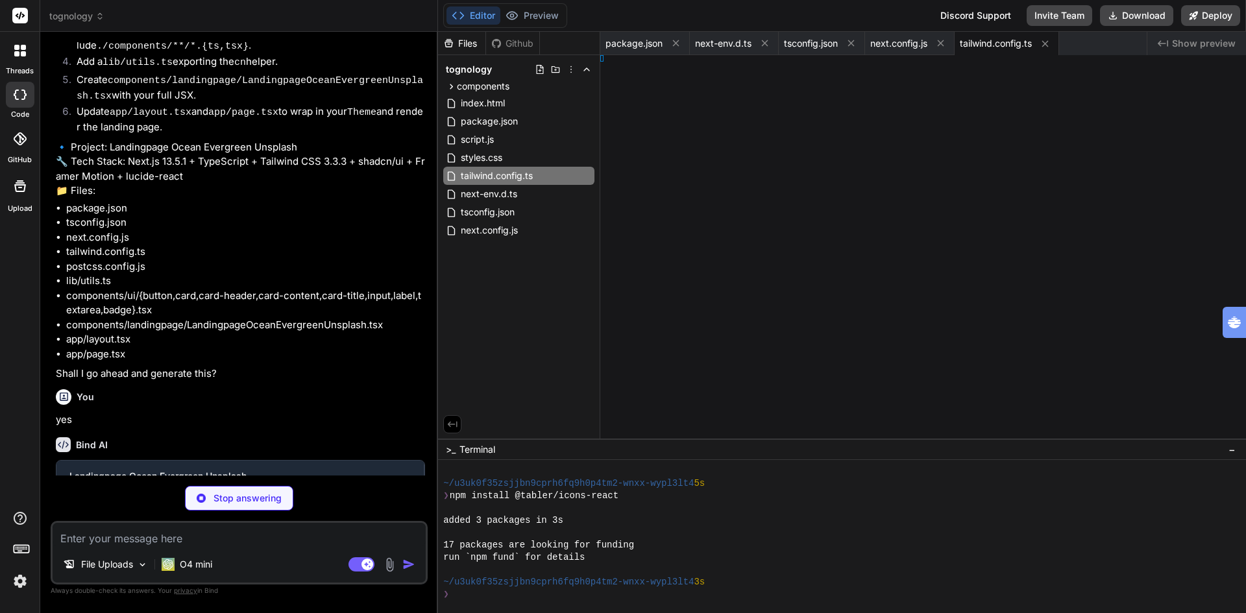
type textarea "x"
type textarea ", }, };"
type textarea "x"
type textarea "ities;"
type textarea "x"
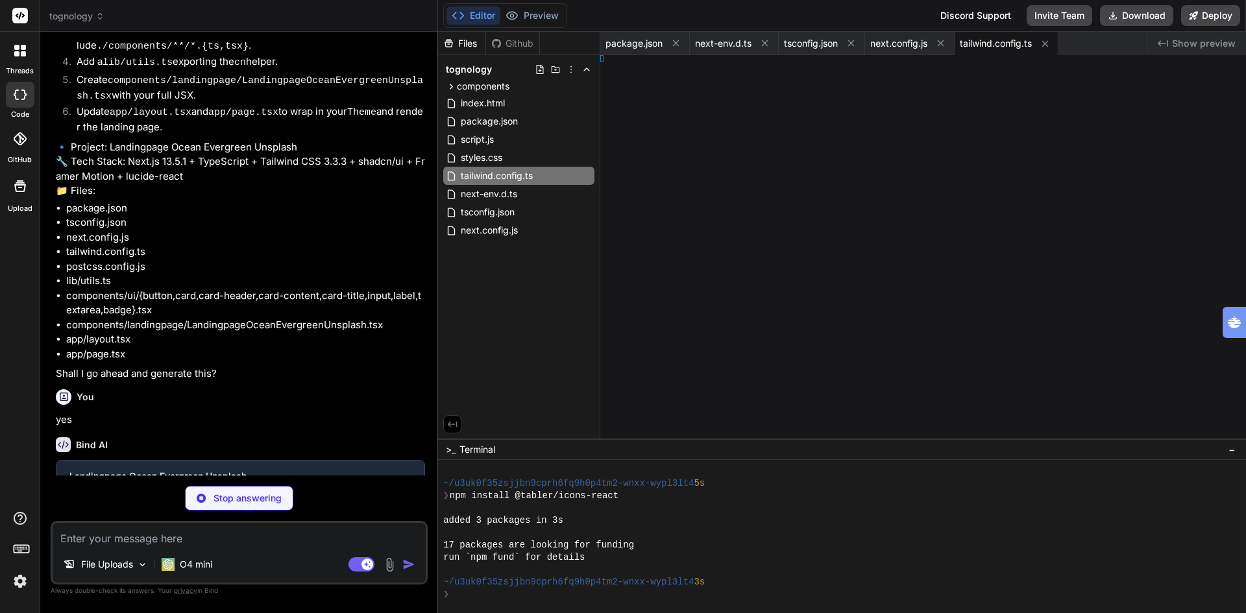
type textarea "'); }"
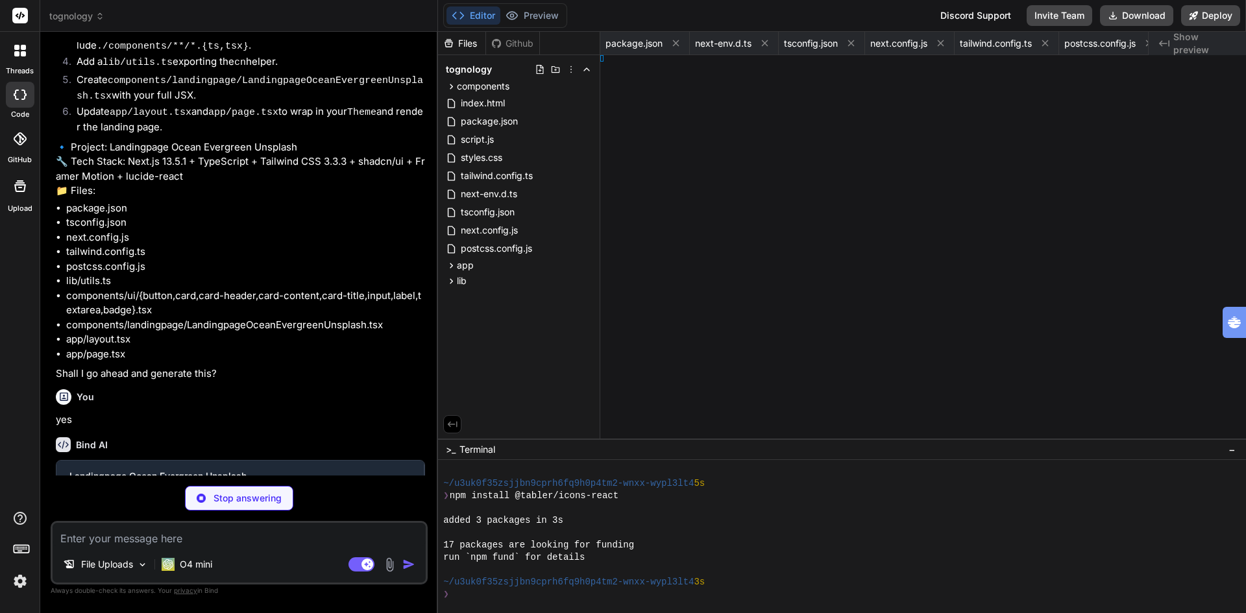
type textarea "x"
type textarea "on';"
type textarea "x"
type textarea "Card';"
type textarea "x"
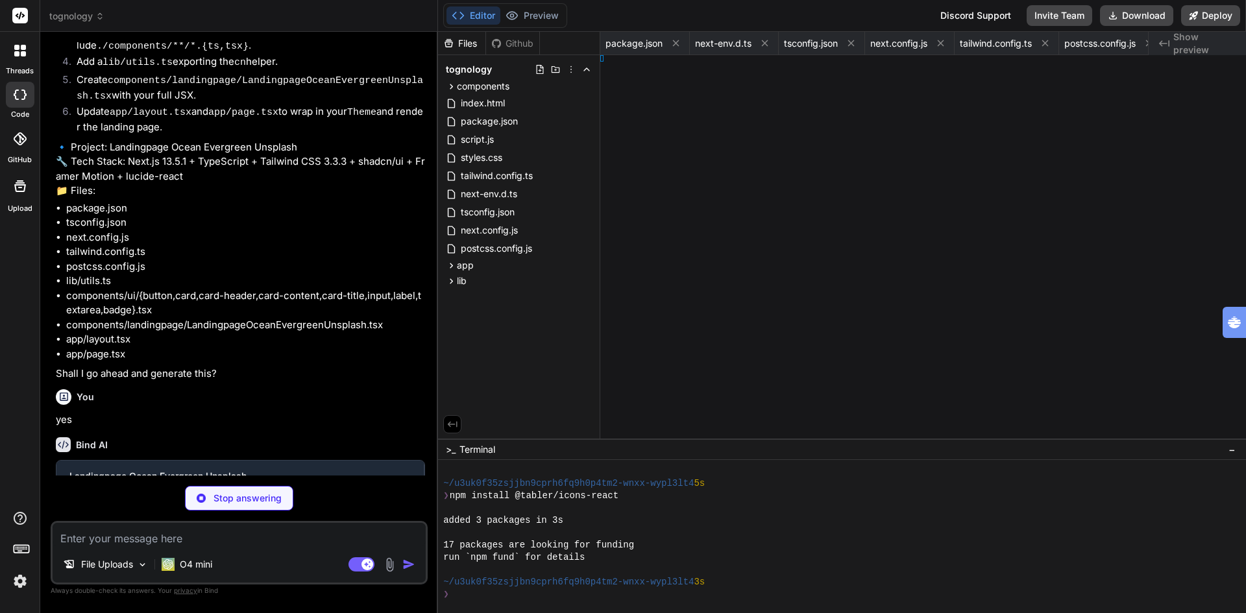
type textarea "';"
type textarea "x"
type textarea "put';"
type textarea "x"
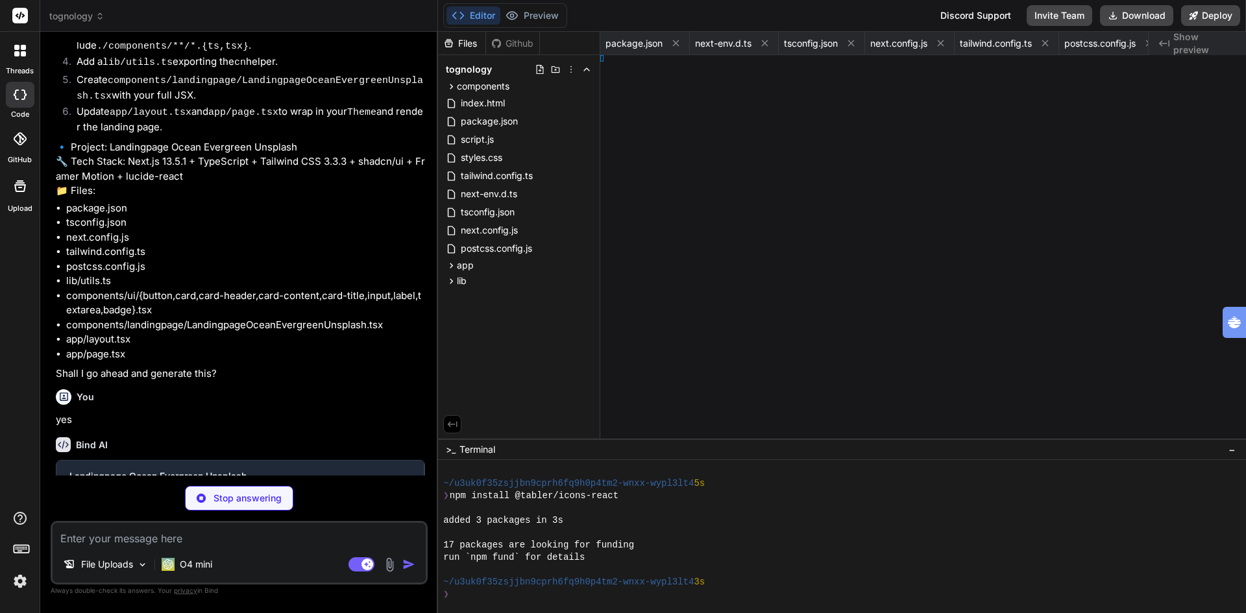
type textarea "bel';"
type textarea "x"
type textarea "area';"
type textarea "x"
type textarea "dge';"
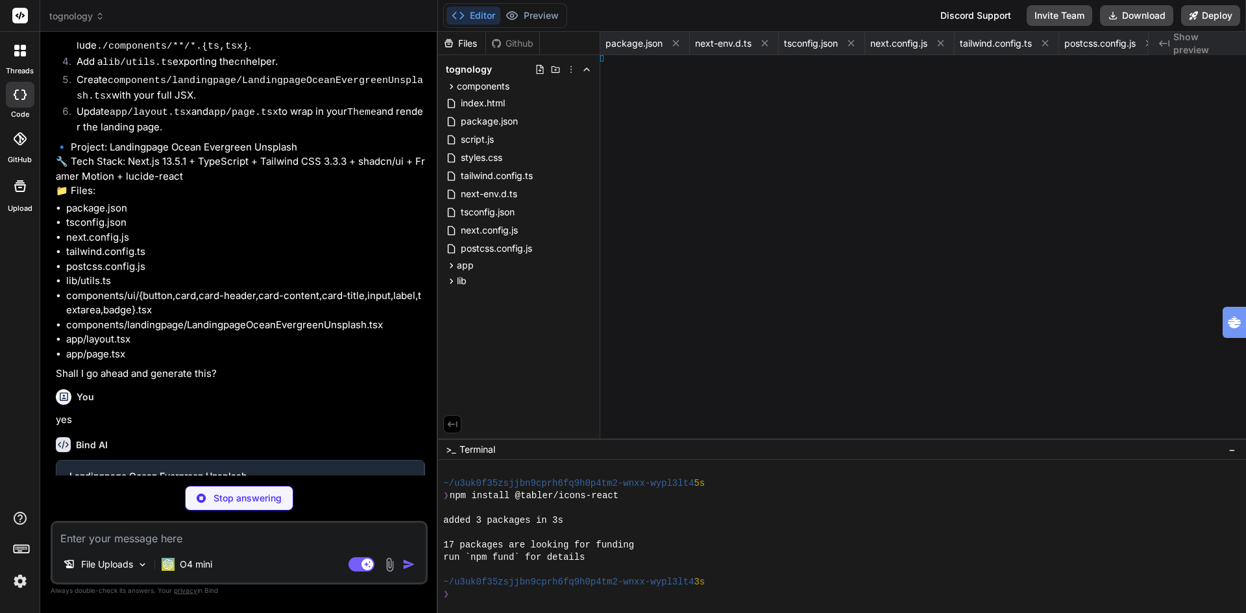
type textarea "x"
type textarea "}"
type textarea "x"
type textarea "ml> ); }"
type textarea "x"
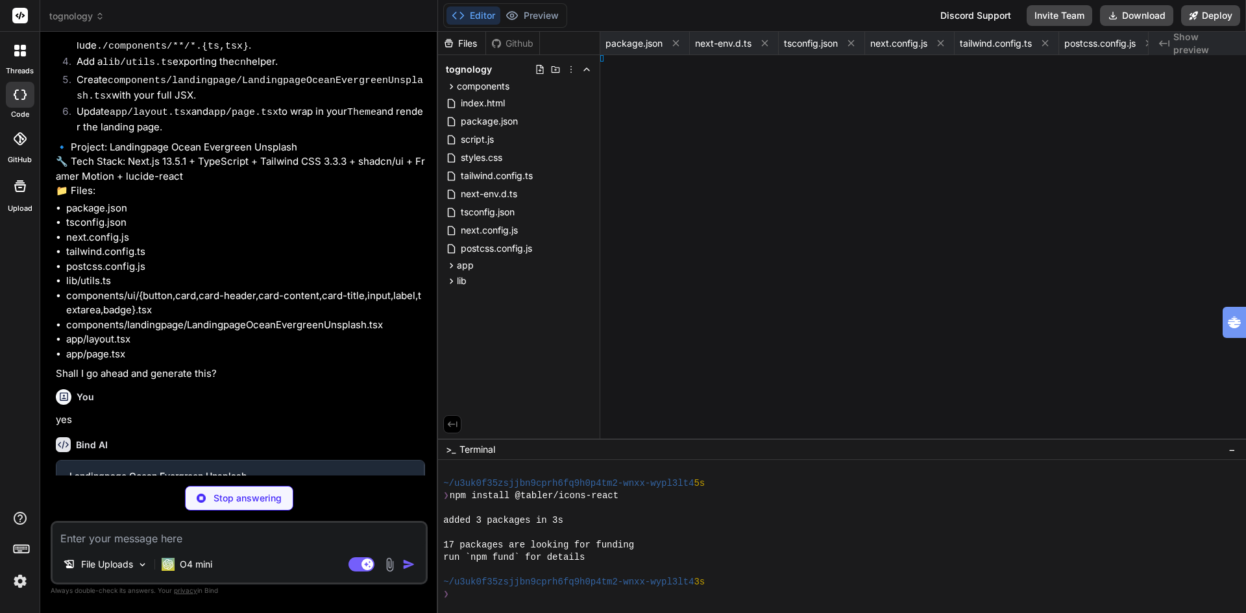
type textarea "ash />; }"
type textarea "x"
